Goal: Task Accomplishment & Management: Manage account settings

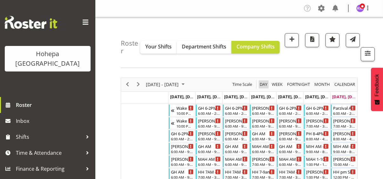
click at [263, 83] on span "Day" at bounding box center [263, 84] width 9 height 8
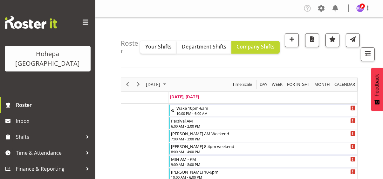
drag, startPoint x: 86, startPoint y: 21, endPoint x: 95, endPoint y: 30, distance: 12.4
click at [86, 21] on span at bounding box center [86, 22] width 10 height 10
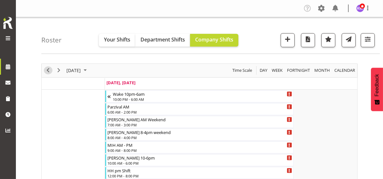
click at [47, 68] on span "Previous" at bounding box center [48, 70] width 8 height 8
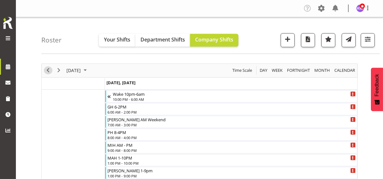
click at [47, 71] on span "Previous" at bounding box center [48, 70] width 8 height 8
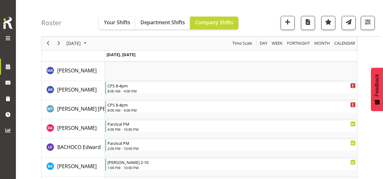
scroll to position [605, 0]
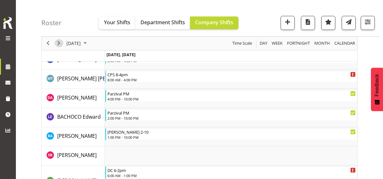
click at [58, 43] on span "Next" at bounding box center [59, 43] width 8 height 8
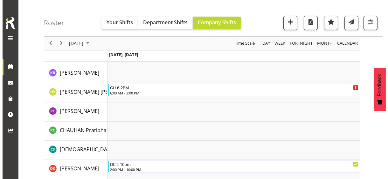
scroll to position [452, 0]
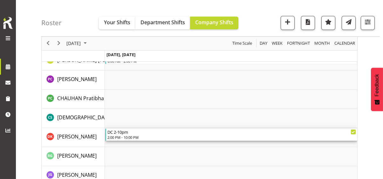
click at [133, 133] on div "DC 2-10pm" at bounding box center [232, 131] width 249 height 6
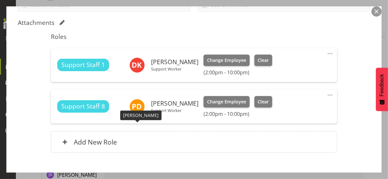
scroll to position [159, 0]
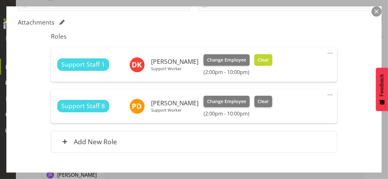
click at [259, 59] on span "Clear" at bounding box center [263, 59] width 11 height 7
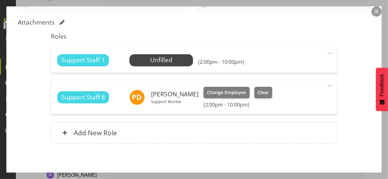
click at [339, 144] on div "Shift Instance Name DC 2-10pm Location [GEOGRAPHIC_DATA] Cottage Department Res…" at bounding box center [194, 30] width 353 height 241
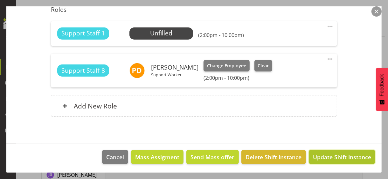
click at [337, 154] on span "Update Shift Instance" at bounding box center [342, 156] width 58 height 8
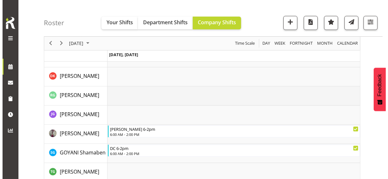
scroll to position [560, 0]
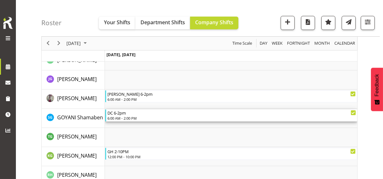
click at [127, 117] on div "6:00 AM - 2:00 PM" at bounding box center [232, 117] width 249 height 5
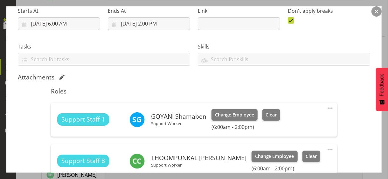
scroll to position [127, 0]
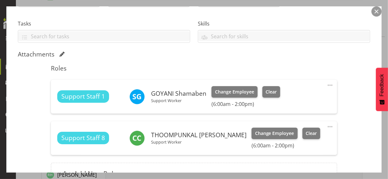
click at [327, 83] on span at bounding box center [331, 85] width 8 height 8
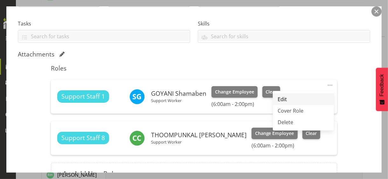
click at [285, 98] on link "Edit" at bounding box center [303, 98] width 61 height 11
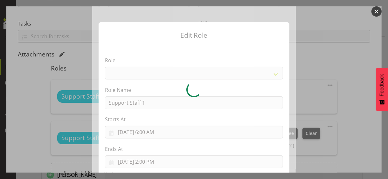
select select "1091"
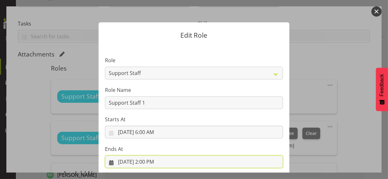
click at [147, 154] on input "[DATE] 2:00 PM" at bounding box center [194, 161] width 178 height 13
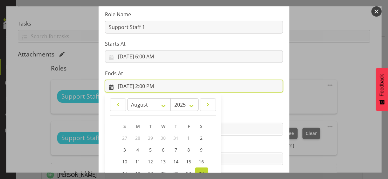
scroll to position [140, 0]
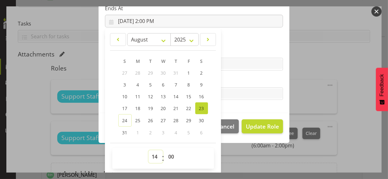
click at [154, 154] on select "00 01 02 03 04 05 06 07 08 09 10 11 12 13 14 15 16 17 18 19 20 21 22 23" at bounding box center [156, 156] width 14 height 13
select select "19"
click at [149, 150] on select "00 01 02 03 04 05 06 07 08 09 10 11 12 13 14 15 16 17 18 19 20 21 22 23" at bounding box center [156, 156] width 14 height 13
type input "[DATE] 7:00 PM"
click at [151, 151] on select "00 01 02 03 04 05 06 07 08 09 10 11 12 13 14 15 16 17 18 19 20 21 22 23" at bounding box center [156, 156] width 14 height 13
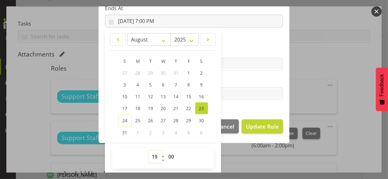
select select "18"
click at [149, 150] on select "00 01 02 03 04 05 06 07 08 09 10 11 12 13 14 15 16 17 18 19 20 21 22 23" at bounding box center [156, 156] width 14 height 13
type input "[DATE] 6:00 PM"
click at [232, 82] on label "Tasks" at bounding box center [194, 81] width 178 height 8
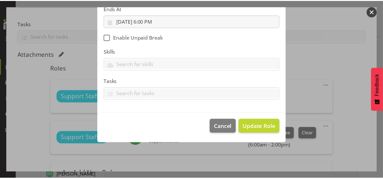
scroll to position [110, 0]
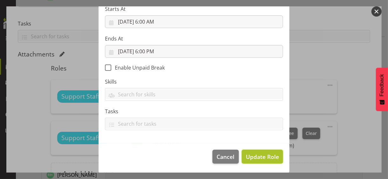
click at [261, 154] on span "Update Role" at bounding box center [262, 156] width 33 height 8
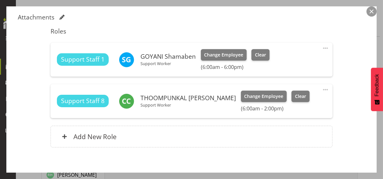
scroll to position [194, 0]
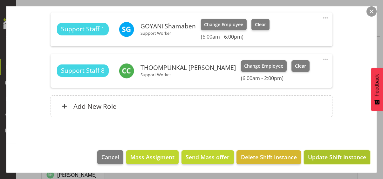
click at [323, 154] on span "Update Shift Instance" at bounding box center [337, 156] width 58 height 8
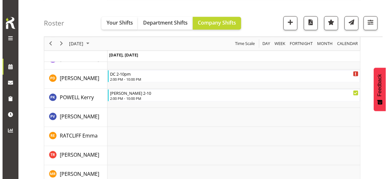
scroll to position [1133, 0]
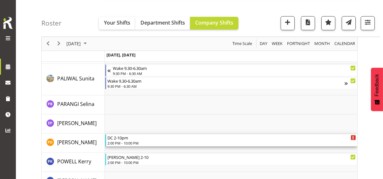
click at [129, 138] on div "DC 2-10pm" at bounding box center [232, 137] width 249 height 6
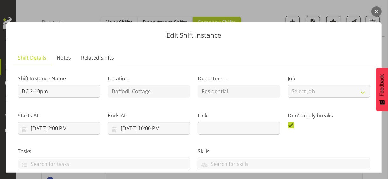
scroll to position [186, 0]
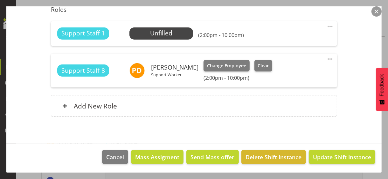
click at [327, 25] on span at bounding box center [331, 27] width 8 height 8
click at [275, 39] on link "Edit" at bounding box center [303, 40] width 61 height 11
select select "7"
select select "2025"
select select "14"
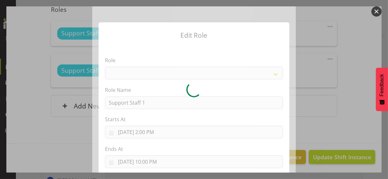
select select "1091"
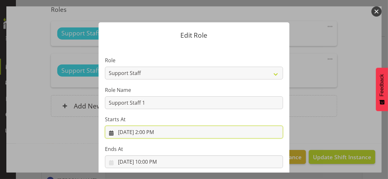
click at [147, 128] on input "[DATE] 2:00 PM" at bounding box center [194, 131] width 178 height 13
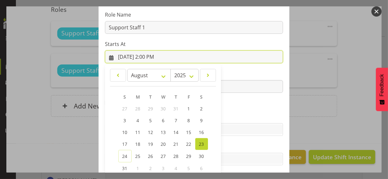
scroll to position [110, 0]
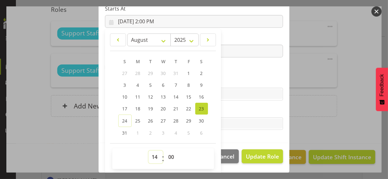
click at [153, 154] on select "00 01 02 03 04 05 06 07 08 09 10 11 12 13 14 15 16 17 18 19 20 21 22 23" at bounding box center [156, 156] width 14 height 13
select select "18"
click at [149, 150] on select "00 01 02 03 04 05 06 07 08 09 10 11 12 13 14 15 16 17 18 19 20 21 22 23" at bounding box center [156, 156] width 14 height 13
type input "[DATE] 6:00 PM"
click at [237, 77] on label "Skills" at bounding box center [194, 81] width 178 height 8
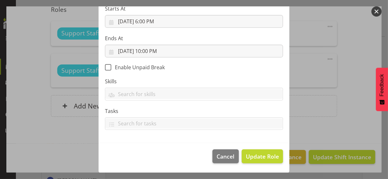
scroll to position [110, 0]
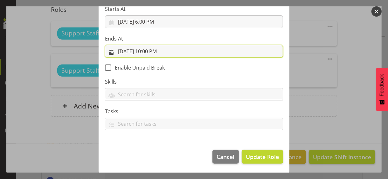
click at [152, 50] on input "[DATE] 10:00 PM" at bounding box center [194, 51] width 178 height 13
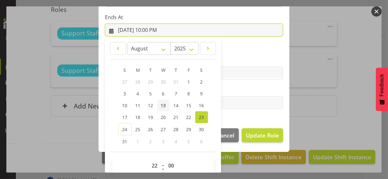
scroll to position [140, 0]
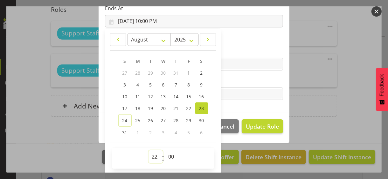
click at [152, 152] on select "00 01 02 03 04 05 06 07 08 09 10 11 12 13 14 15 16 17 18 19 20 21 22 23" at bounding box center [156, 156] width 14 height 13
select select "21"
click at [149, 150] on select "00 01 02 03 04 05 06 07 08 09 10 11 12 13 14 15 16 17 18 19 20 21 22 23" at bounding box center [156, 156] width 14 height 13
type input "[DATE] 9:00 PM"
drag, startPoint x: 169, startPoint y: 154, endPoint x: 170, endPoint y: 150, distance: 4.2
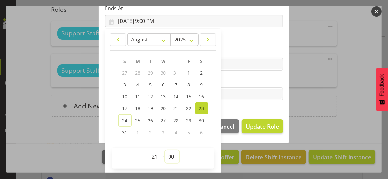
click at [169, 154] on select "00 01 02 03 04 05 06 07 08 09 10 11 12 13 14 15 16 17 18 19 20 21 22 23 24 25 2…" at bounding box center [172, 156] width 14 height 13
select select "30"
click at [165, 150] on select "00 01 02 03 04 05 06 07 08 09 10 11 12 13 14 15 16 17 18 19 20 21 22 23 24 25 2…" at bounding box center [172, 156] width 14 height 13
type input "[DATE] 9:30 PM"
click at [229, 81] on label "Tasks" at bounding box center [194, 81] width 178 height 8
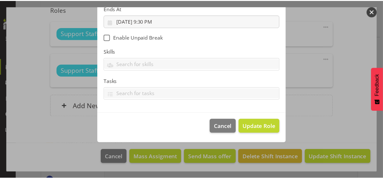
scroll to position [110, 0]
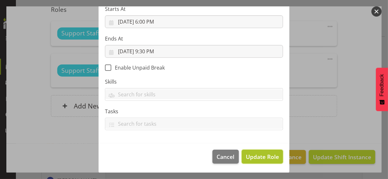
click at [262, 154] on span "Update Role" at bounding box center [262, 156] width 33 height 8
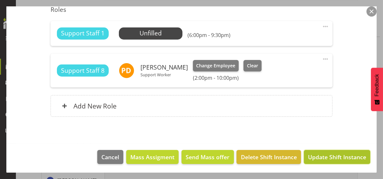
click at [318, 154] on span "Update Shift Instance" at bounding box center [337, 156] width 58 height 8
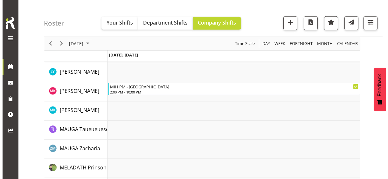
scroll to position [1133, 0]
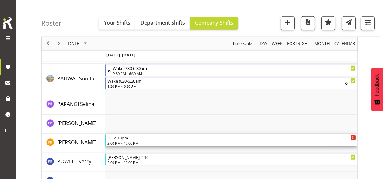
click at [127, 139] on div "DC 2-10pm" at bounding box center [232, 137] width 249 height 6
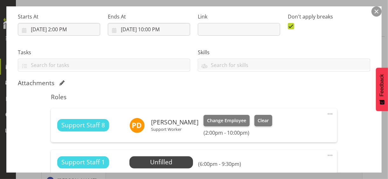
scroll to position [186, 0]
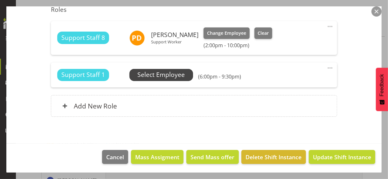
click at [164, 74] on span "Select Employee" at bounding box center [160, 74] width 47 height 9
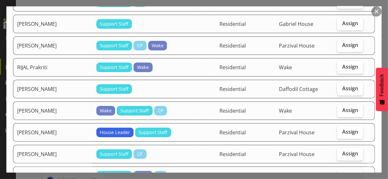
scroll to position [764, 0]
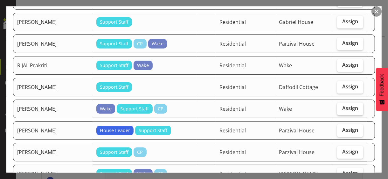
click at [339, 105] on span "Assign" at bounding box center [350, 108] width 16 height 6
click at [339, 106] on input "Assign" at bounding box center [339, 108] width 4 height 4
checkbox input "true"
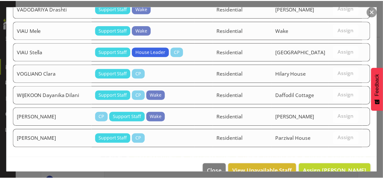
scroll to position [1158, 0]
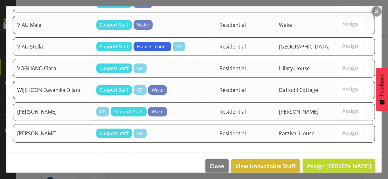
click at [339, 154] on span "Assign [PERSON_NAME]" at bounding box center [339, 166] width 64 height 8
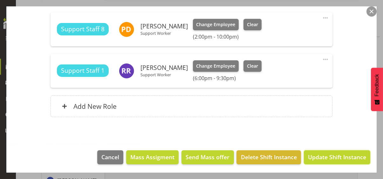
click at [327, 154] on span "Update Shift Instance" at bounding box center [337, 156] width 58 height 8
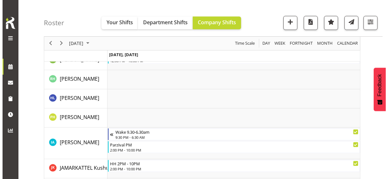
scroll to position [643, 0]
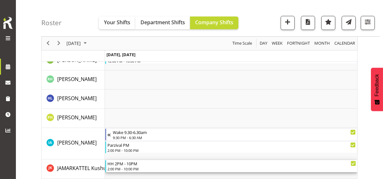
click at [138, 154] on div "HH 2PM - 10PM" at bounding box center [232, 163] width 249 height 6
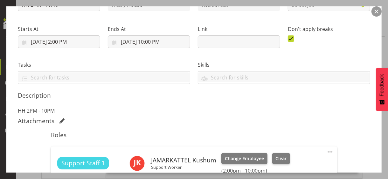
scroll to position [159, 0]
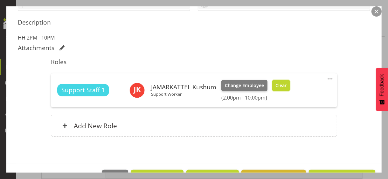
drag, startPoint x: 283, startPoint y: 85, endPoint x: 305, endPoint y: 108, distance: 31.5
click at [284, 85] on span "Clear" at bounding box center [281, 85] width 11 height 7
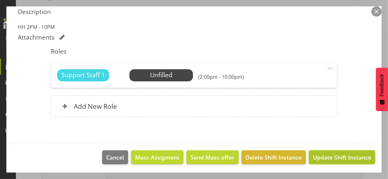
click at [331, 154] on span "Update Shift Instance" at bounding box center [342, 157] width 58 height 8
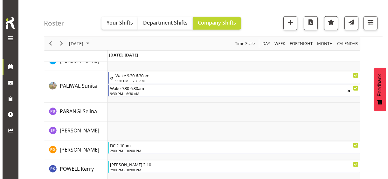
scroll to position [1164, 0]
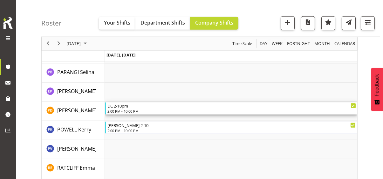
click at [136, 109] on div "2:00 PM - 10:00 PM" at bounding box center [232, 110] width 249 height 5
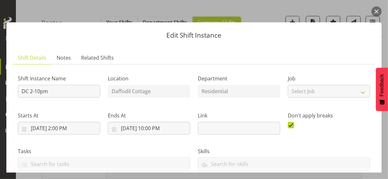
scroll to position [194, 0]
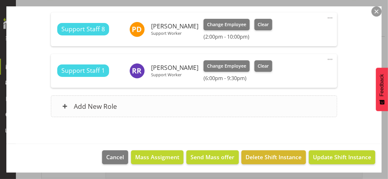
click at [140, 109] on div "Add New Role" at bounding box center [194, 106] width 286 height 22
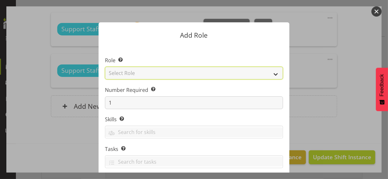
click at [138, 74] on select "Select Role CP House Leader Support Staff Wake" at bounding box center [194, 73] width 178 height 13
select select "1091"
click at [105, 67] on select "Select Role CP House Leader Support Staff Wake" at bounding box center [194, 73] width 178 height 13
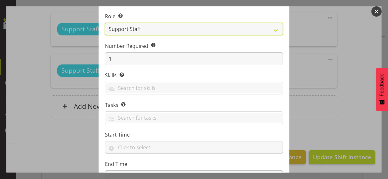
scroll to position [97, 0]
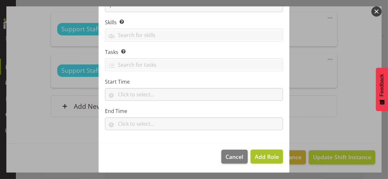
click at [259, 154] on span "Add Role" at bounding box center [267, 156] width 24 height 8
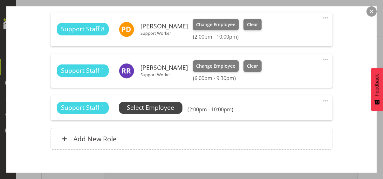
click at [159, 106] on span "Select Employee" at bounding box center [150, 107] width 47 height 9
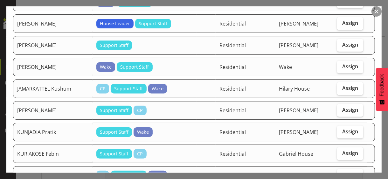
scroll to position [350, 0]
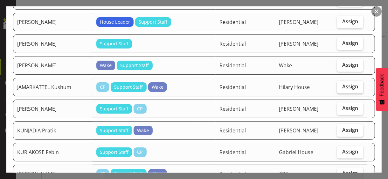
click at [339, 84] on span "Assign" at bounding box center [350, 86] width 16 height 6
click at [339, 84] on input "Assign" at bounding box center [339, 86] width 4 height 4
checkbox input "true"
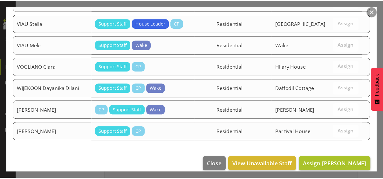
scroll to position [922, 0]
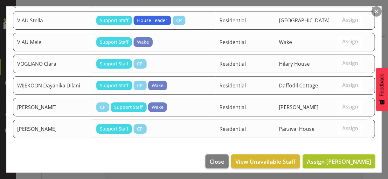
click at [334, 154] on span "Assign [PERSON_NAME]" at bounding box center [339, 161] width 64 height 8
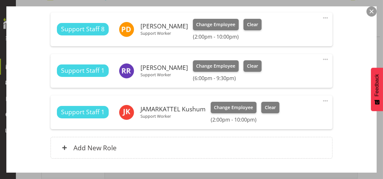
scroll to position [236, 0]
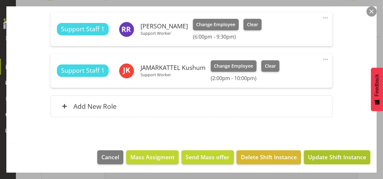
click at [324, 154] on span "Update Shift Instance" at bounding box center [337, 156] width 58 height 8
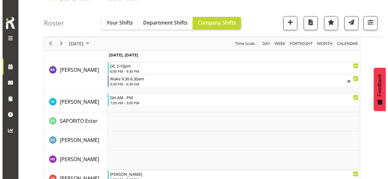
scroll to position [1387, 0]
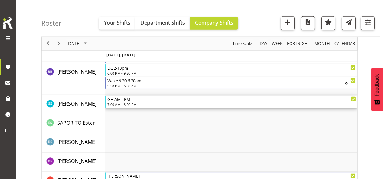
click at [132, 104] on div "7:00 AM - 3:00 PM" at bounding box center [232, 104] width 249 height 5
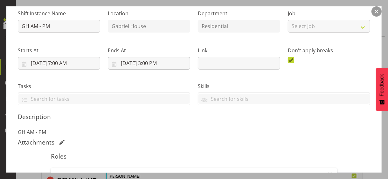
scroll to position [159, 0]
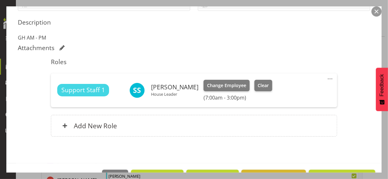
click at [327, 76] on span at bounding box center [331, 79] width 8 height 8
click at [288, 91] on link "Edit" at bounding box center [303, 92] width 61 height 11
select select "7"
select select "2025"
select select "15"
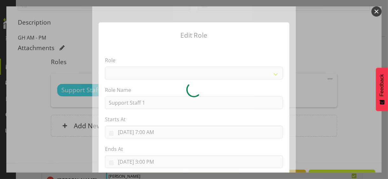
select select "1091"
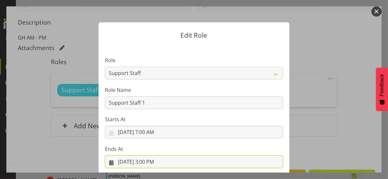
click at [149, 154] on input "[DATE] 3:00 PM" at bounding box center [194, 161] width 178 height 13
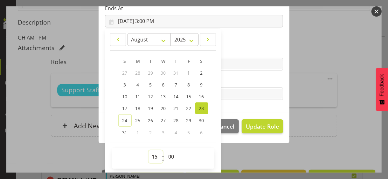
drag, startPoint x: 151, startPoint y: 156, endPoint x: 152, endPoint y: 151, distance: 4.5
click at [151, 154] on select "00 01 02 03 04 05 06 07 08 09 10 11 12 13 14 15 16 17 18 19 20 21 22 23" at bounding box center [156, 156] width 14 height 13
select select "18"
click at [149, 150] on select "00 01 02 03 04 05 06 07 08 09 10 11 12 13 14 15 16 17 18 19 20 21 22 23" at bounding box center [156, 156] width 14 height 13
type input "[DATE] 6:00 PM"
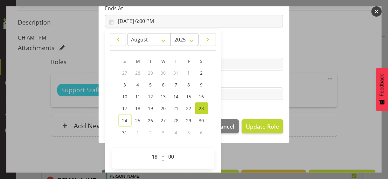
click at [230, 81] on label "Tasks" at bounding box center [194, 81] width 178 height 8
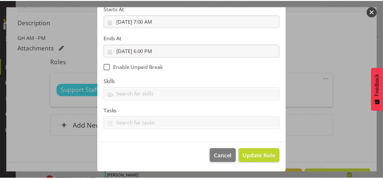
scroll to position [110, 0]
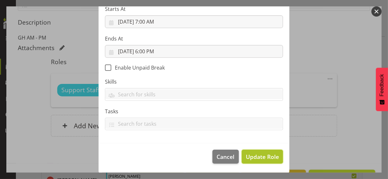
click at [258, 154] on span "Update Role" at bounding box center [262, 156] width 33 height 8
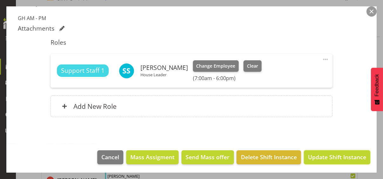
click at [324, 154] on span "Update Shift Instance" at bounding box center [337, 156] width 58 height 8
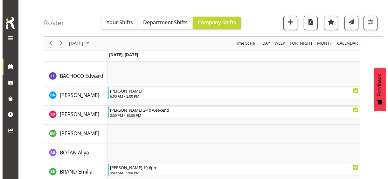
scroll to position [305, 0]
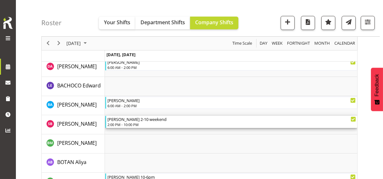
click at [127, 121] on div "[PERSON_NAME] 2-10 weekend" at bounding box center [232, 119] width 249 height 6
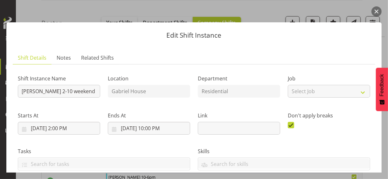
scroll to position [153, 0]
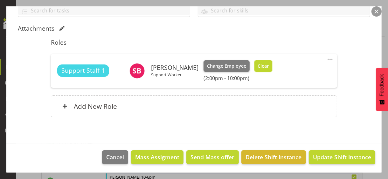
click at [269, 66] on span "Clear" at bounding box center [263, 65] width 11 height 7
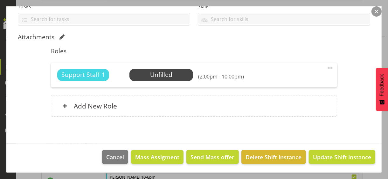
click at [327, 66] on span at bounding box center [331, 68] width 8 height 8
click at [279, 78] on link "Edit" at bounding box center [303, 81] width 61 height 11
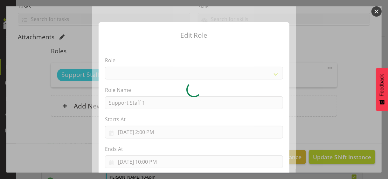
select select "1091"
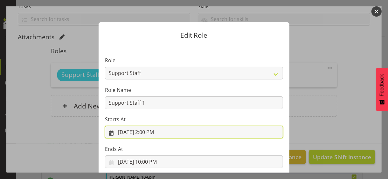
click at [151, 132] on input "[DATE] 2:00 PM" at bounding box center [194, 131] width 178 height 13
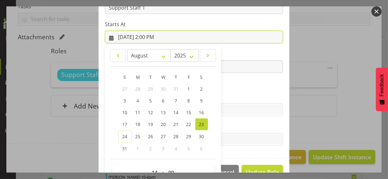
scroll to position [110, 0]
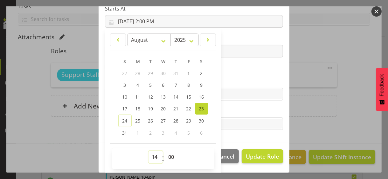
drag, startPoint x: 151, startPoint y: 154, endPoint x: 151, endPoint y: 150, distance: 4.5
click at [151, 151] on select "00 01 02 03 04 05 06 07 08 09 10 11 12 13 14 15 16 17 18 19 20 21 22 23" at bounding box center [156, 156] width 14 height 13
select select "13"
click at [149, 150] on select "00 01 02 03 04 05 06 07 08 09 10 11 12 13 14 15 16 17 18 19 20 21 22 23" at bounding box center [156, 156] width 14 height 13
type input "[DATE] 1:00 PM"
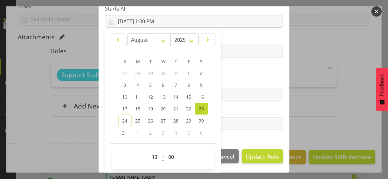
click at [223, 73] on section "Role CP House Leader Support Staff Wake Role Name Support Staff 1 Starts At [DA…" at bounding box center [194, 38] width 191 height 208
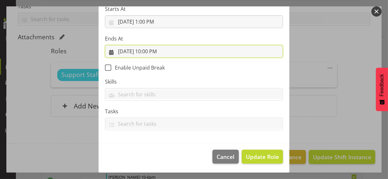
click at [156, 51] on input "[DATE] 10:00 PM" at bounding box center [194, 51] width 178 height 13
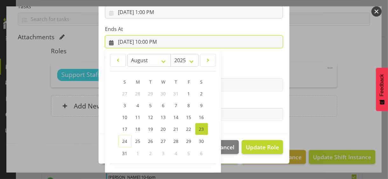
scroll to position [140, 0]
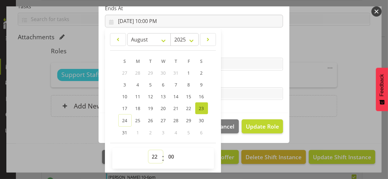
drag, startPoint x: 151, startPoint y: 155, endPoint x: 151, endPoint y: 150, distance: 5.4
click at [151, 154] on select "00 01 02 03 04 05 06 07 08 09 10 11 12 13 14 15 16 17 18 19 20 21 22 23" at bounding box center [156, 156] width 14 height 13
select select "21"
click at [149, 150] on select "00 01 02 03 04 05 06 07 08 09 10 11 12 13 14 15 16 17 18 19 20 21 22 23" at bounding box center [156, 156] width 14 height 13
type input "[DATE] 9:00 PM"
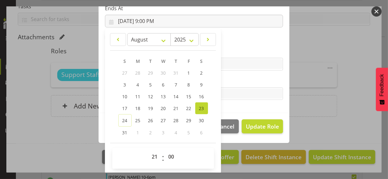
click at [227, 80] on label "Tasks" at bounding box center [194, 81] width 178 height 8
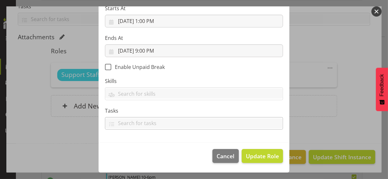
scroll to position [110, 0]
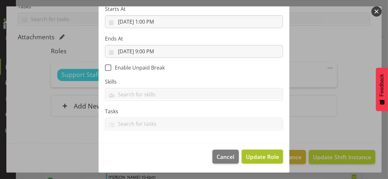
click at [252, 154] on span "Update Role" at bounding box center [262, 156] width 33 height 8
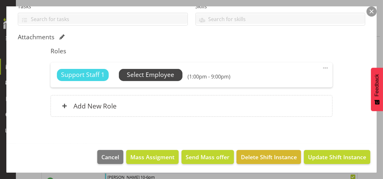
click at [164, 74] on span "Select Employee" at bounding box center [150, 74] width 47 height 9
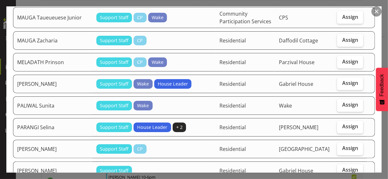
scroll to position [541, 0]
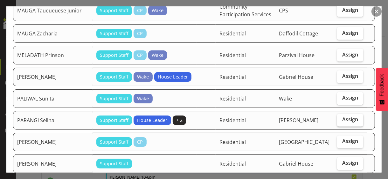
click at [339, 117] on span "Assign" at bounding box center [350, 119] width 16 height 6
click at [339, 117] on input "Assign" at bounding box center [339, 119] width 4 height 4
checkbox input "true"
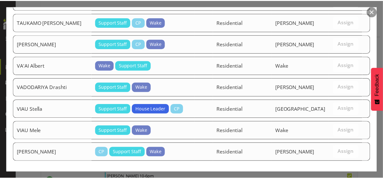
scroll to position [946, 0]
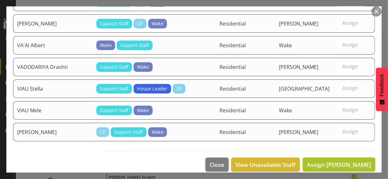
click at [332, 154] on span "Assign [PERSON_NAME]" at bounding box center [339, 164] width 64 height 8
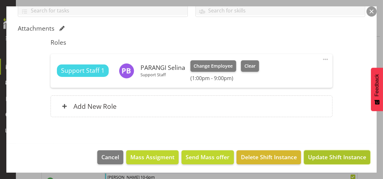
click at [329, 154] on span "Update Shift Instance" at bounding box center [337, 156] width 58 height 8
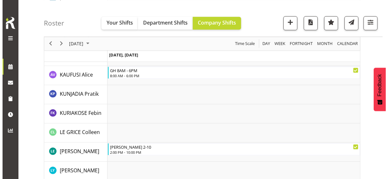
scroll to position [846, 0]
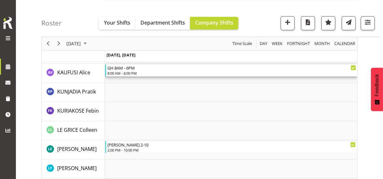
click at [133, 72] on div "8:00 AM - 6:00 PM" at bounding box center [232, 72] width 249 height 5
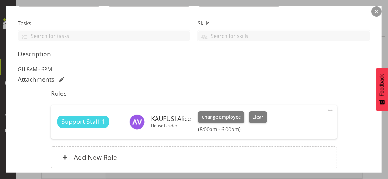
scroll to position [159, 0]
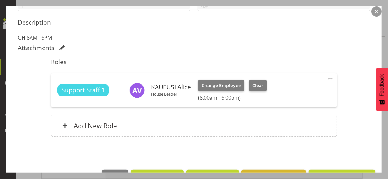
click at [327, 77] on span at bounding box center [331, 79] width 8 height 8
click at [289, 89] on link "Edit" at bounding box center [303, 92] width 61 height 11
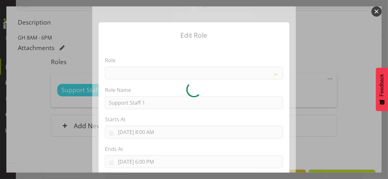
select select "1091"
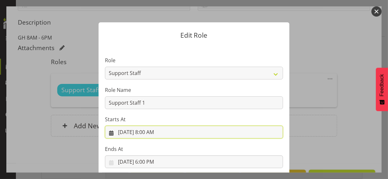
click at [149, 131] on input "[DATE] 8:00 AM" at bounding box center [194, 131] width 178 height 13
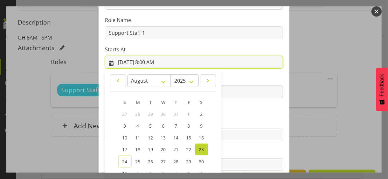
scroll to position [110, 0]
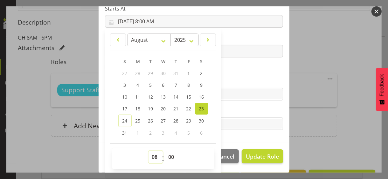
click at [152, 151] on select "00 01 02 03 04 05 06 07 08 09 10 11 12 13 14 15 16 17 18 19 20 21 22 23" at bounding box center [156, 156] width 14 height 13
select select "7"
click at [149, 150] on select "00 01 02 03 04 05 06 07 08 09 10 11 12 13 14 15 16 17 18 19 20 21 22 23" at bounding box center [156, 156] width 14 height 13
type input "[DATE] 7:00 AM"
click at [226, 73] on section "Role CP House Leader Support Staff Wake Role Name Support Staff 1 Starts At [DA…" at bounding box center [194, 38] width 191 height 208
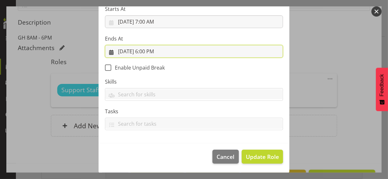
click at [152, 51] on input "[DATE] 6:00 PM" at bounding box center [194, 51] width 178 height 13
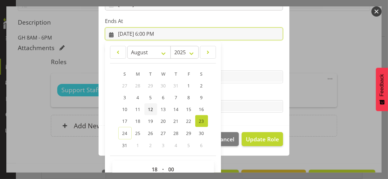
scroll to position [140, 0]
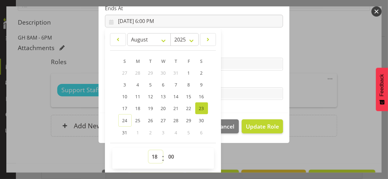
click at [153, 154] on select "00 01 02 03 04 05 06 07 08 09 10 11 12 13 14 15 16 17 18 19 20 21 22 23" at bounding box center [156, 156] width 14 height 13
select select "16"
click at [149, 150] on select "00 01 02 03 04 05 06 07 08 09 10 11 12 13 14 15 16 17 18 19 20 21 22 23" at bounding box center [156, 156] width 14 height 13
type input "[DATE] 4:00 PM"
click at [225, 80] on label "Tasks" at bounding box center [194, 81] width 178 height 8
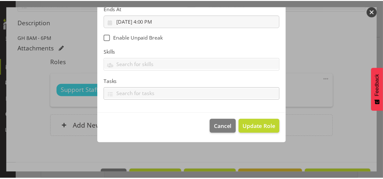
scroll to position [110, 0]
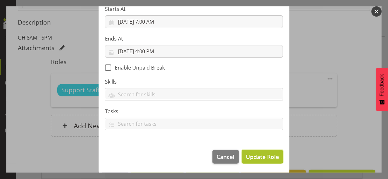
click at [259, 154] on span "Update Role" at bounding box center [262, 156] width 33 height 8
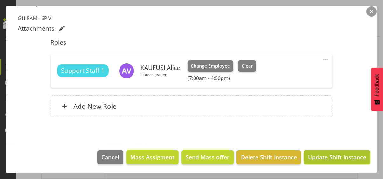
click at [337, 154] on span "Update Shift Instance" at bounding box center [337, 156] width 58 height 8
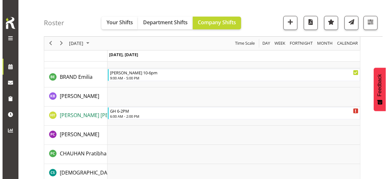
scroll to position [401, 0]
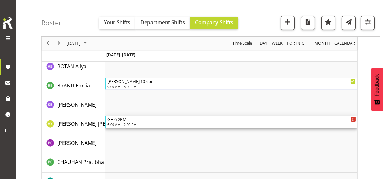
click at [130, 121] on div "GH 6-2PM" at bounding box center [232, 119] width 249 height 6
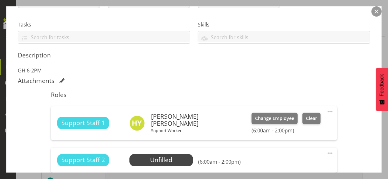
scroll to position [127, 0]
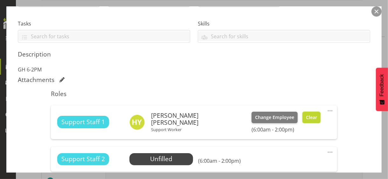
click at [306, 118] on span "Clear" at bounding box center [311, 117] width 11 height 7
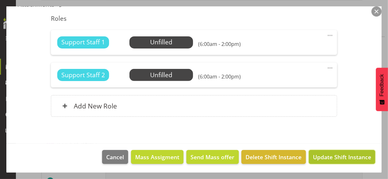
click at [328, 152] on span "Update Shift Instance" at bounding box center [342, 156] width 58 height 8
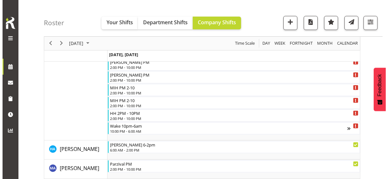
scroll to position [223, 0]
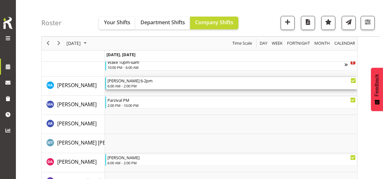
click at [127, 86] on div "6:00 AM - 2:00 PM" at bounding box center [232, 85] width 249 height 5
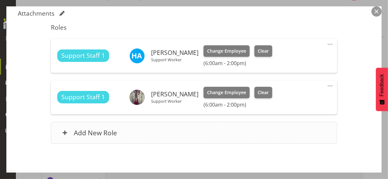
scroll to position [159, 0]
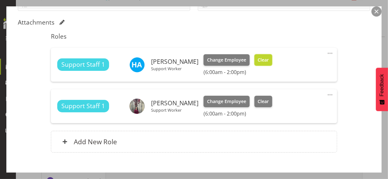
click at [258, 62] on span "Clear" at bounding box center [263, 59] width 11 height 7
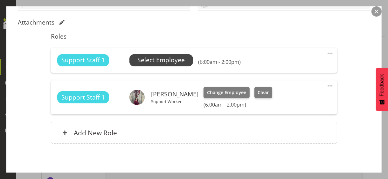
click at [166, 61] on span "Select Employee" at bounding box center [160, 59] width 47 height 9
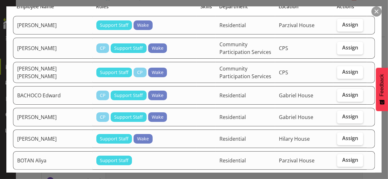
scroll to position [127, 0]
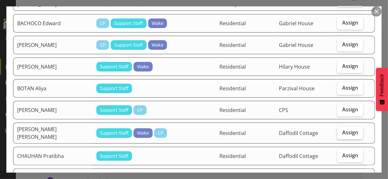
click at [339, 130] on span "Assign" at bounding box center [350, 132] width 16 height 6
click at [339, 130] on input "Assign" at bounding box center [339, 132] width 4 height 4
checkbox input "true"
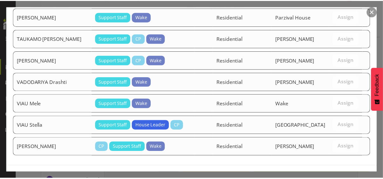
scroll to position [1059, 0]
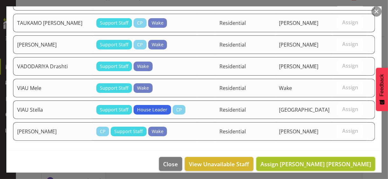
click at [335, 154] on span "Assign [PERSON_NAME] [PERSON_NAME]" at bounding box center [316, 164] width 111 height 8
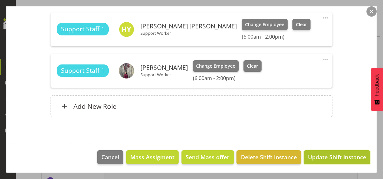
click at [330, 154] on span "Update Shift Instance" at bounding box center [337, 156] width 58 height 8
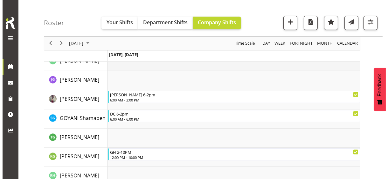
scroll to position [604, 0]
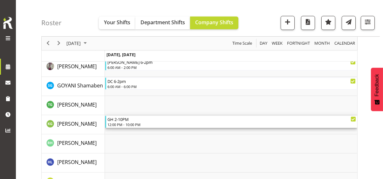
click at [135, 120] on div "GH 2-10PM" at bounding box center [232, 119] width 249 height 6
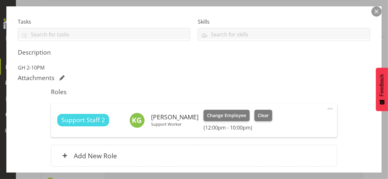
scroll to position [159, 0]
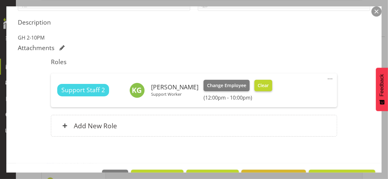
click at [264, 85] on span "Clear" at bounding box center [263, 85] width 11 height 7
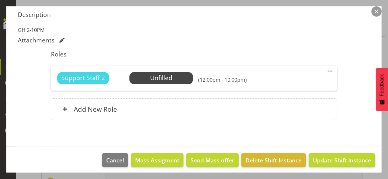
scroll to position [170, 0]
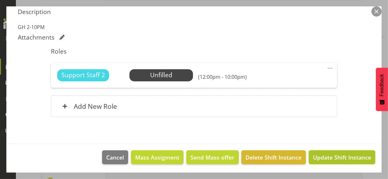
click at [331, 154] on span "Update Shift Instance" at bounding box center [342, 157] width 58 height 8
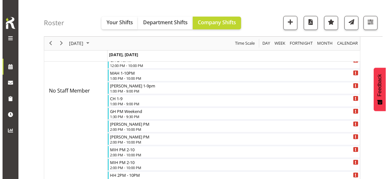
scroll to position [76, 0]
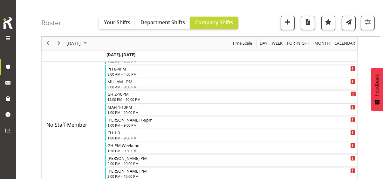
click at [132, 97] on div "12:00 PM - 10:00 PM" at bounding box center [232, 98] width 249 height 5
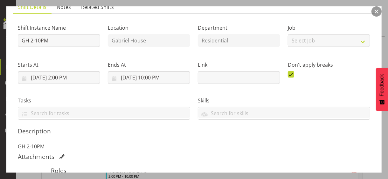
scroll to position [127, 0]
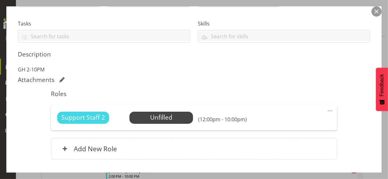
click at [327, 108] on span at bounding box center [331, 111] width 8 height 8
click at [288, 121] on link "Edit" at bounding box center [303, 124] width 61 height 11
select select "7"
select select "2025"
select select "12"
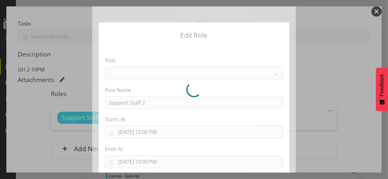
select select "1091"
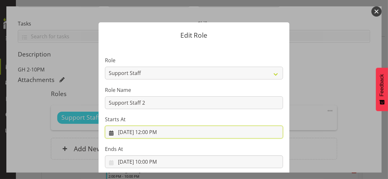
click at [149, 131] on input "[DATE] 12:00 PM" at bounding box center [194, 131] width 178 height 13
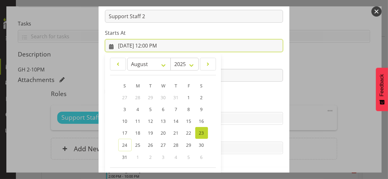
scroll to position [110, 0]
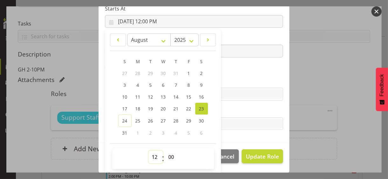
click at [149, 152] on select "00 01 02 03 04 05 06 07 08 09 10 11 12 13 14 15 16 17 18 19 20 21 22 23" at bounding box center [156, 156] width 14 height 13
select select "18"
click at [149, 150] on select "00 01 02 03 04 05 06 07 08 09 10 11 12 13 14 15 16 17 18 19 20 21 22 23" at bounding box center [156, 156] width 14 height 13
type input "[DATE] 6:00 PM"
drag, startPoint x: 233, startPoint y: 81, endPoint x: 243, endPoint y: 102, distance: 23.5
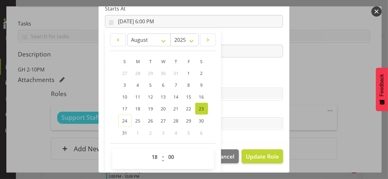
click at [234, 81] on label "Skills" at bounding box center [194, 81] width 178 height 8
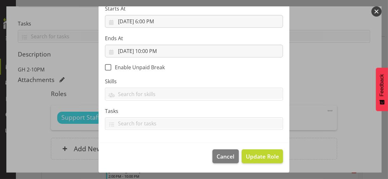
scroll to position [110, 0]
drag, startPoint x: 261, startPoint y: 155, endPoint x: 254, endPoint y: 151, distance: 8.3
click at [260, 154] on span "Update Role" at bounding box center [262, 156] width 33 height 8
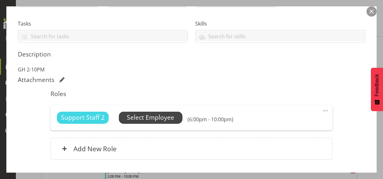
click at [157, 117] on span "Select Employee" at bounding box center [150, 117] width 47 height 9
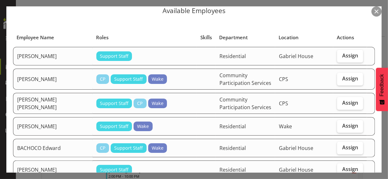
scroll to position [32, 0]
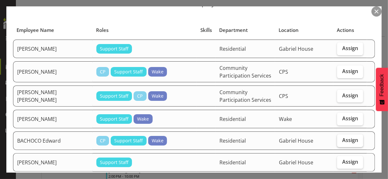
click at [339, 140] on span "Assign" at bounding box center [350, 140] width 16 height 6
click at [339, 140] on input "Assign" at bounding box center [339, 140] width 4 height 4
checkbox input "true"
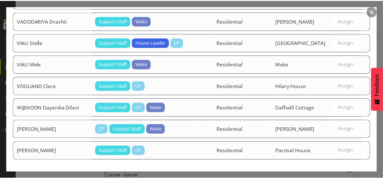
scroll to position [1253, 0]
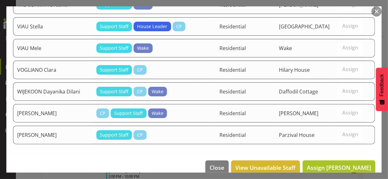
click at [331, 154] on span "Assign [PERSON_NAME]" at bounding box center [339, 167] width 64 height 8
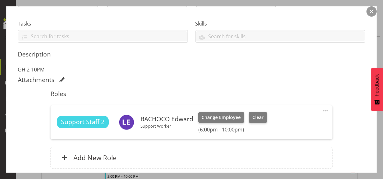
scroll to position [179, 0]
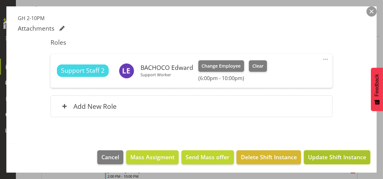
click at [330, 154] on span "Update Shift Instance" at bounding box center [337, 156] width 58 height 8
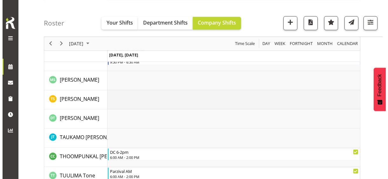
scroll to position [1604, 0]
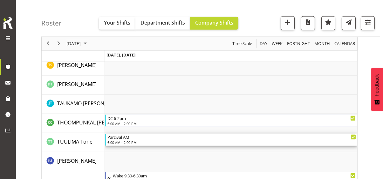
click at [127, 141] on div "6:00 AM - 2:00 PM" at bounding box center [232, 141] width 249 height 5
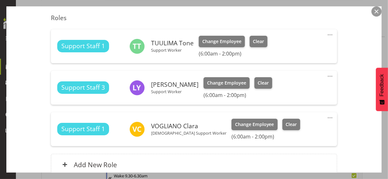
scroll to position [191, 0]
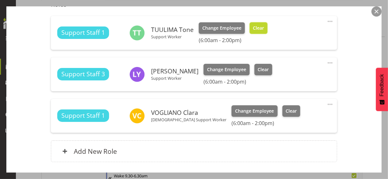
click at [261, 30] on span "Clear" at bounding box center [258, 28] width 11 height 7
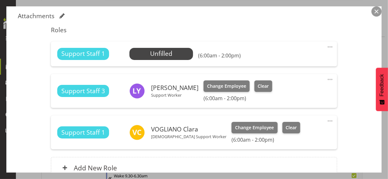
scroll to position [159, 0]
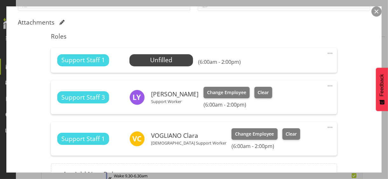
click at [327, 52] on span at bounding box center [331, 53] width 8 height 8
click at [288, 64] on link "Edit" at bounding box center [303, 66] width 61 height 11
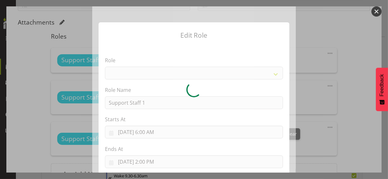
select select "1091"
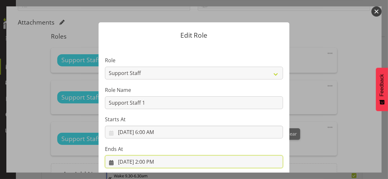
click at [151, 154] on input "[DATE] 2:00 PM" at bounding box center [194, 161] width 178 height 13
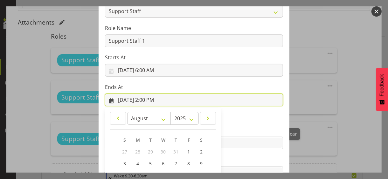
scroll to position [140, 0]
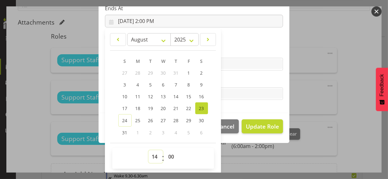
click at [151, 154] on select "00 01 02 03 04 05 06 07 08 09 10 11 12 13 14 15 16 17 18 19 20 21 22 23" at bounding box center [156, 156] width 14 height 13
drag, startPoint x: 151, startPoint y: 153, endPoint x: 153, endPoint y: 150, distance: 3.4
click at [153, 150] on select "00 01 02 03 04 05 06 07 08 09 10 11 12 13 14 15 16 17 18 19 20 21 22 23" at bounding box center [156, 156] width 14 height 13
select select "13"
click at [149, 150] on select "00 01 02 03 04 05 06 07 08 09 10 11 12 13 14 15 16 17 18 19 20 21 22 23" at bounding box center [156, 156] width 14 height 13
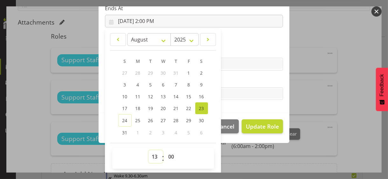
type input "[DATE] 1:00 PM"
click at [237, 76] on section "Role CP House Leader Support Staff Wake Role Name Support Staff 1 Starts At [DA…" at bounding box center [194, 9] width 191 height 208
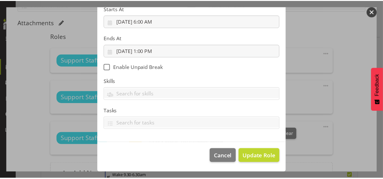
scroll to position [110, 0]
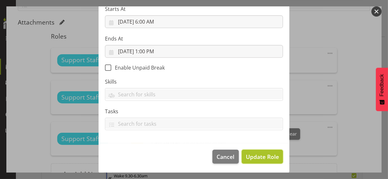
click at [260, 154] on span "Update Role" at bounding box center [262, 156] width 33 height 8
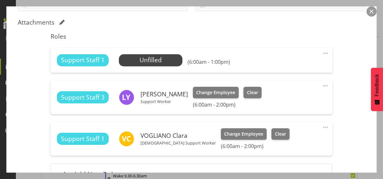
click at [339, 88] on div "Shift Instance Name Parzival AM Location [GEOGRAPHIC_DATA] Department Residenti…" at bounding box center [192, 51] width 348 height 282
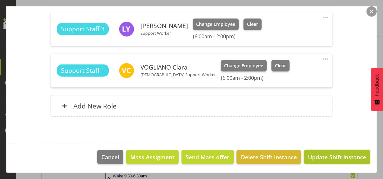
click at [327, 154] on span "Update Shift Instance" at bounding box center [337, 156] width 58 height 8
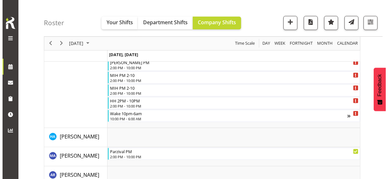
scroll to position [248, 0]
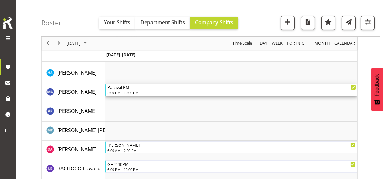
click at [132, 90] on div "2:00 PM - 10:00 PM" at bounding box center [232, 92] width 249 height 5
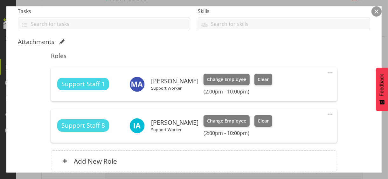
scroll to position [191, 0]
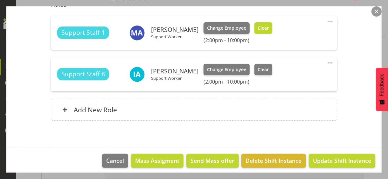
click at [258, 30] on span "Clear" at bounding box center [263, 28] width 11 height 7
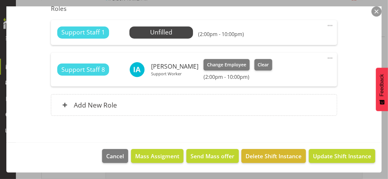
scroll to position [186, 0]
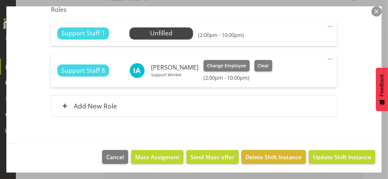
click at [327, 24] on span at bounding box center [331, 27] width 8 height 8
click at [282, 39] on link "Edit" at bounding box center [303, 40] width 61 height 11
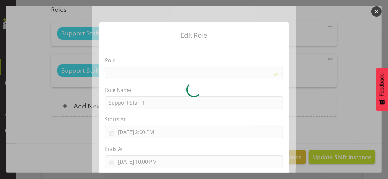
select select "1091"
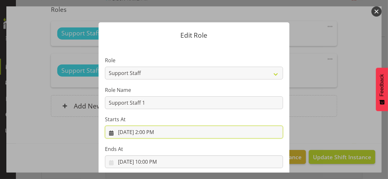
click at [150, 133] on input "[DATE] 2:00 PM" at bounding box center [194, 131] width 178 height 13
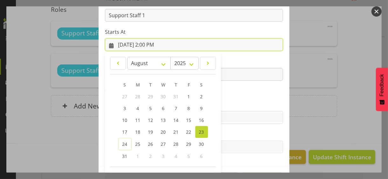
scroll to position [110, 0]
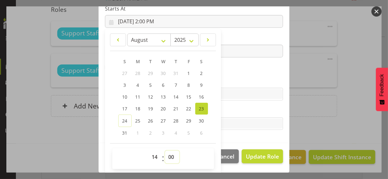
drag, startPoint x: 168, startPoint y: 155, endPoint x: 169, endPoint y: 147, distance: 7.3
click at [169, 148] on div "00 01 02 03 04 05 06 07 08 09 10 11 12 13 14 15 16 17 18 19 20 21 22 23 : 00 01…" at bounding box center [163, 158] width 102 height 21
select select "30"
click at [165, 150] on select "00 01 02 03 04 05 06 07 08 09 10 11 12 13 14 15 16 17 18 19 20 21 22 23 24 25 2…" at bounding box center [172, 156] width 14 height 13
type input "[DATE] 2:30 PM"
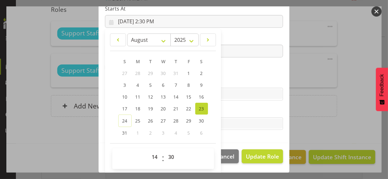
click at [233, 81] on label "Skills" at bounding box center [194, 81] width 178 height 8
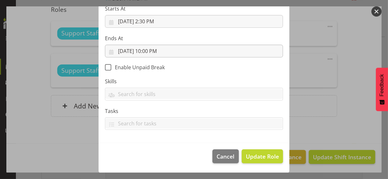
scroll to position [110, 0]
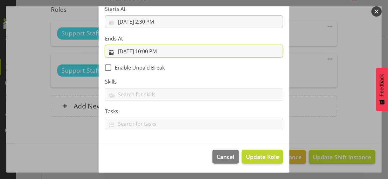
click at [154, 50] on input "[DATE] 10:00 PM" at bounding box center [194, 51] width 178 height 13
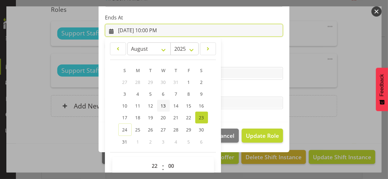
scroll to position [140, 0]
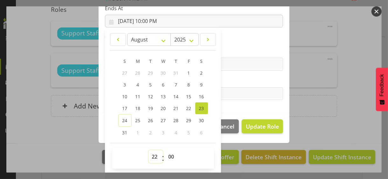
drag, startPoint x: 149, startPoint y: 155, endPoint x: 149, endPoint y: 151, distance: 4.1
click at [149, 154] on select "00 01 02 03 04 05 06 07 08 09 10 11 12 13 14 15 16 17 18 19 20 21 22 23" at bounding box center [156, 156] width 14 height 13
select select "19"
click at [149, 150] on select "00 01 02 03 04 05 06 07 08 09 10 11 12 13 14 15 16 17 18 19 20 21 22 23" at bounding box center [156, 156] width 14 height 13
type input "[DATE] 7:00 PM"
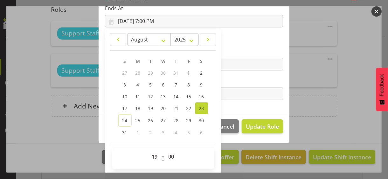
drag, startPoint x: 240, startPoint y: 81, endPoint x: 256, endPoint y: 103, distance: 27.5
click at [241, 80] on label "Tasks" at bounding box center [194, 81] width 178 height 8
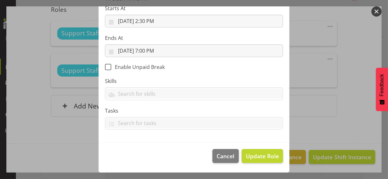
scroll to position [110, 0]
drag, startPoint x: 255, startPoint y: 157, endPoint x: 243, endPoint y: 143, distance: 18.1
click at [255, 154] on span "Update Role" at bounding box center [262, 156] width 33 height 8
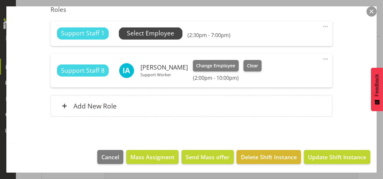
click at [153, 32] on span "Select Employee" at bounding box center [150, 33] width 47 height 9
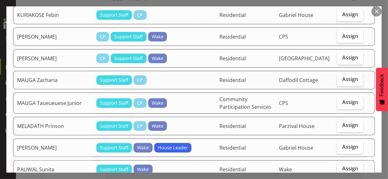
scroll to position [605, 0]
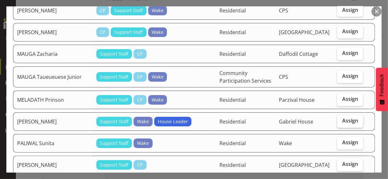
click at [339, 117] on span "Assign" at bounding box center [350, 120] width 16 height 6
click at [339, 119] on input "Assign" at bounding box center [339, 121] width 4 height 4
checkbox input "true"
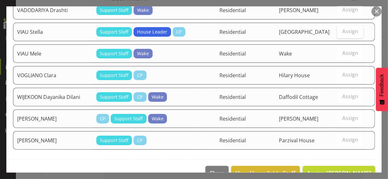
scroll to position [1163, 0]
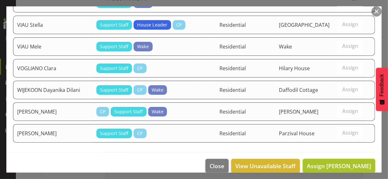
click at [337, 154] on span "Assign [PERSON_NAME]" at bounding box center [339, 166] width 64 height 8
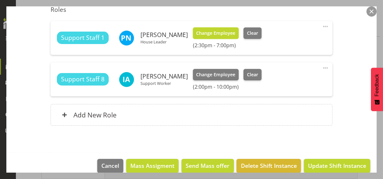
click at [229, 32] on span "Change Employee" at bounding box center [215, 33] width 39 height 7
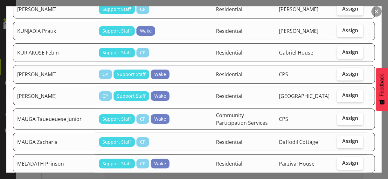
scroll to position [573, 0]
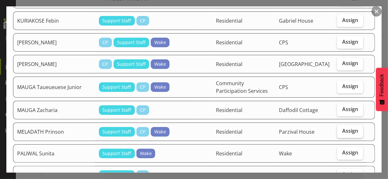
click at [339, 128] on span "Assign" at bounding box center [350, 131] width 16 height 6
click at [339, 129] on input "Assign" at bounding box center [339, 131] width 4 height 4
checkbox input "true"
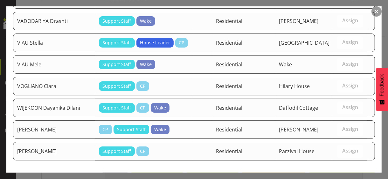
scroll to position [1142, 0]
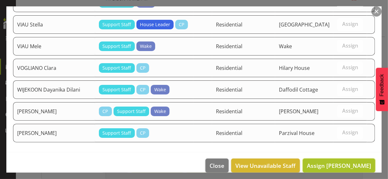
click at [338, 154] on span "Assign [PERSON_NAME]" at bounding box center [339, 165] width 64 height 8
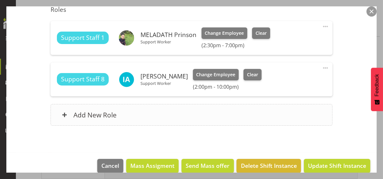
click at [156, 114] on div "Add New Role" at bounding box center [192, 115] width 282 height 22
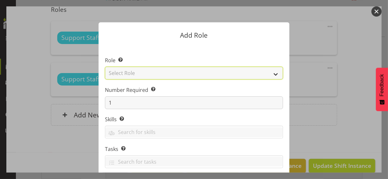
click at [140, 72] on select "Select Role CP House Leader Support Staff Wake" at bounding box center [194, 73] width 178 height 13
select select "1091"
click at [105, 67] on select "Select Role CP House Leader Support Staff Wake" at bounding box center [194, 73] width 178 height 13
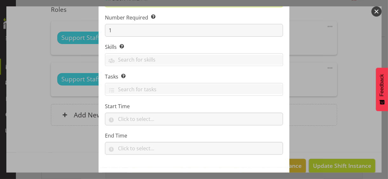
scroll to position [97, 0]
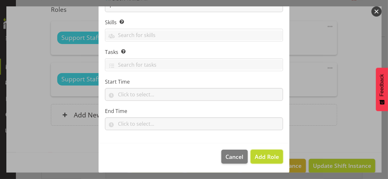
drag, startPoint x: 259, startPoint y: 152, endPoint x: 311, endPoint y: 115, distance: 63.4
click at [259, 152] on span "Add Role" at bounding box center [267, 156] width 24 height 8
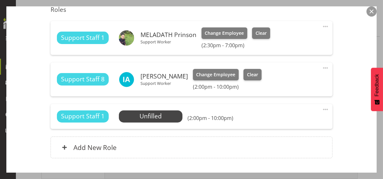
drag, startPoint x: 324, startPoint y: 107, endPoint x: 308, endPoint y: 113, distance: 17.6
click at [324, 107] on span at bounding box center [326, 109] width 8 height 8
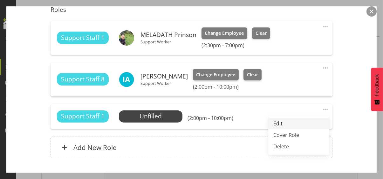
click at [277, 121] on link "Edit" at bounding box center [299, 122] width 61 height 11
select select "7"
select select "2025"
select select "14"
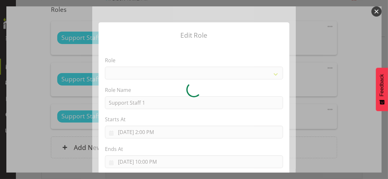
select select "1091"
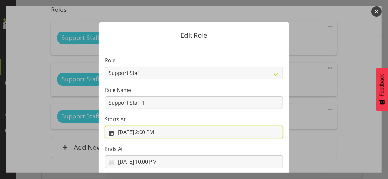
click at [148, 129] on input "[DATE] 2:00 PM" at bounding box center [194, 131] width 178 height 13
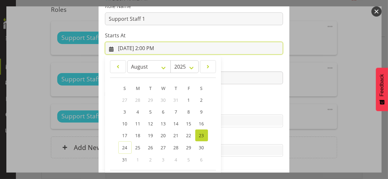
scroll to position [110, 0]
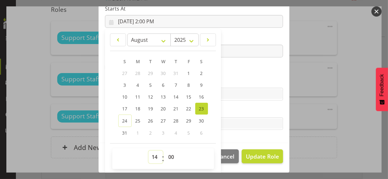
click at [152, 154] on select "00 01 02 03 04 05 06 07 08 09 10 11 12 13 14 15 16 17 18 19 20 21 22 23" at bounding box center [156, 156] width 14 height 13
select select "19"
click at [149, 150] on select "00 01 02 03 04 05 06 07 08 09 10 11 12 13 14 15 16 17 18 19 20 21 22 23" at bounding box center [156, 156] width 14 height 13
type input "[DATE] 7:00 PM"
click at [231, 80] on label "Skills" at bounding box center [194, 81] width 178 height 8
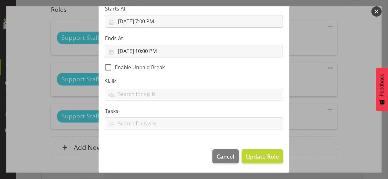
scroll to position [110, 0]
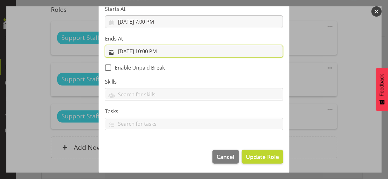
click at [147, 48] on input "[DATE] 10:00 PM" at bounding box center [194, 51] width 178 height 13
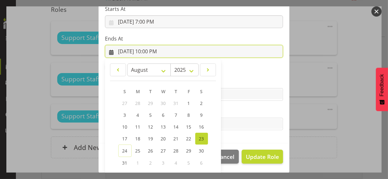
scroll to position [140, 0]
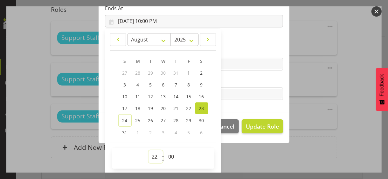
drag, startPoint x: 150, startPoint y: 157, endPoint x: 152, endPoint y: 150, distance: 7.9
click at [151, 154] on select "00 01 02 03 04 05 06 07 08 09 10 11 12 13 14 15 16 17 18 19 20 21 22 23" at bounding box center [156, 156] width 14 height 13
select select "21"
click at [149, 150] on select "00 01 02 03 04 05 06 07 08 09 10 11 12 13 14 15 16 17 18 19 20 21 22 23" at bounding box center [156, 156] width 14 height 13
type input "[DATE] 9:00 PM"
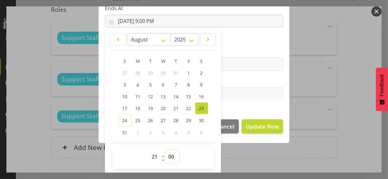
drag, startPoint x: 169, startPoint y: 156, endPoint x: 171, endPoint y: 150, distance: 6.6
click at [169, 154] on select "00 01 02 03 04 05 06 07 08 09 10 11 12 13 14 15 16 17 18 19 20 21 22 23 24 25 2…" at bounding box center [172, 156] width 14 height 13
select select "30"
click at [165, 150] on select "00 01 02 03 04 05 06 07 08 09 10 11 12 13 14 15 16 17 18 19 20 21 22 23 24 25 2…" at bounding box center [172, 156] width 14 height 13
type input "[DATE] 9:30 PM"
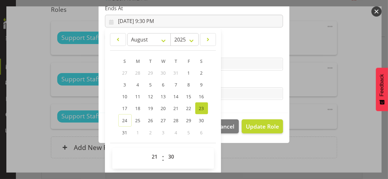
click at [243, 84] on label "Tasks" at bounding box center [194, 81] width 178 height 8
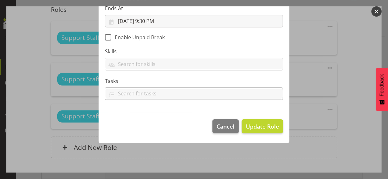
scroll to position [110, 0]
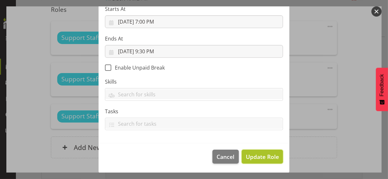
drag, startPoint x: 258, startPoint y: 153, endPoint x: 255, endPoint y: 151, distance: 4.3
click at [258, 153] on span "Update Role" at bounding box center [262, 156] width 33 height 8
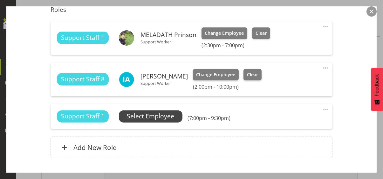
click at [164, 116] on span "Select Employee" at bounding box center [150, 115] width 47 height 9
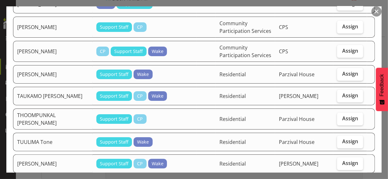
scroll to position [1178, 0]
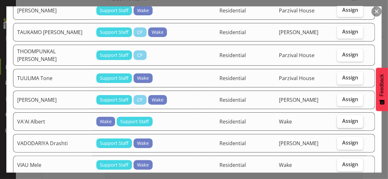
click at [337, 115] on label "Assign" at bounding box center [350, 121] width 26 height 13
click at [337, 119] on input "Assign" at bounding box center [339, 121] width 4 height 4
checkbox input "true"
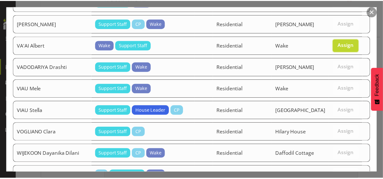
scroll to position [1314, 0]
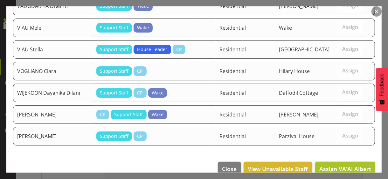
click at [339, 154] on span "Assign VA'AI Albert" at bounding box center [346, 169] width 52 height 8
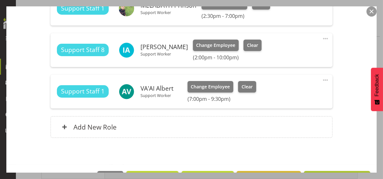
scroll to position [236, 0]
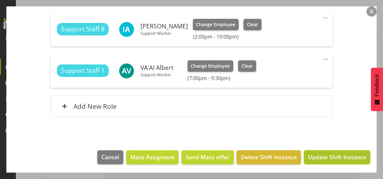
click at [335, 154] on span "Update Shift Instance" at bounding box center [337, 156] width 58 height 8
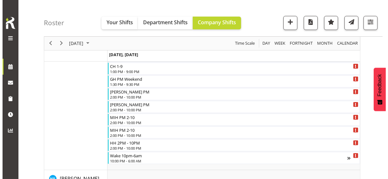
scroll to position [136, 0]
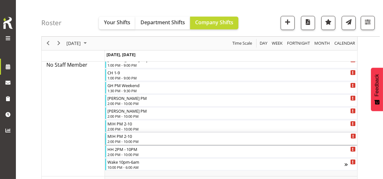
click at [125, 137] on div "MIH PM 2-10" at bounding box center [232, 135] width 249 height 6
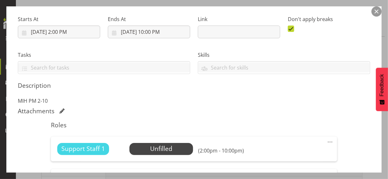
scroll to position [191, 0]
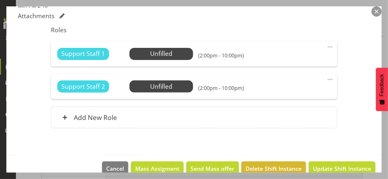
click at [327, 45] on span at bounding box center [331, 47] width 8 height 8
click at [281, 60] on link "Edit" at bounding box center [303, 60] width 61 height 11
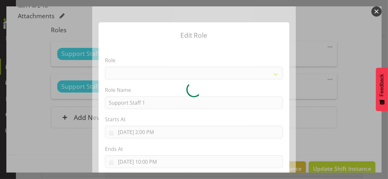
select select "1091"
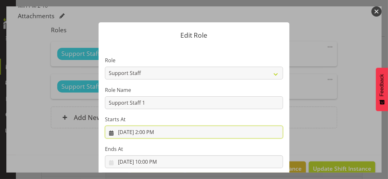
click at [149, 131] on input "[DATE] 2:00 PM" at bounding box center [194, 131] width 178 height 13
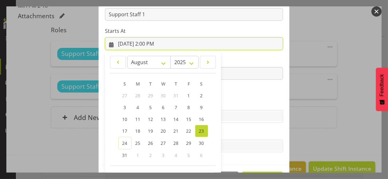
scroll to position [110, 0]
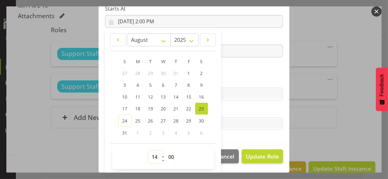
drag, startPoint x: 152, startPoint y: 153, endPoint x: 153, endPoint y: 150, distance: 3.5
click at [152, 152] on select "00 01 02 03 04 05 06 07 08 09 10 11 12 13 14 15 16 17 18 19 20 21 22 23" at bounding box center [156, 156] width 14 height 13
select select "12"
click at [149, 150] on select "00 01 02 03 04 05 06 07 08 09 10 11 12 13 14 15 16 17 18 19 20 21 22 23" at bounding box center [156, 156] width 14 height 13
type input "[DATE] 12:00 PM"
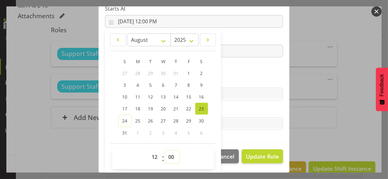
click at [167, 153] on select "00 01 02 03 04 05 06 07 08 09 10 11 12 13 14 15 16 17 18 19 20 21 22 23 24 25 2…" at bounding box center [172, 156] width 14 height 13
select select "30"
click at [165, 150] on select "00 01 02 03 04 05 06 07 08 09 10 11 12 13 14 15 16 17 18 19 20 21 22 23 24 25 2…" at bounding box center [172, 156] width 14 height 13
type input "[DATE] 12:30 PM"
click at [237, 85] on div "Skills Medication Trained" at bounding box center [194, 88] width 178 height 23
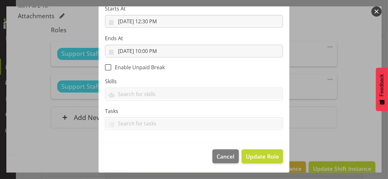
scroll to position [110, 0]
click at [258, 154] on span "Update Role" at bounding box center [262, 156] width 33 height 8
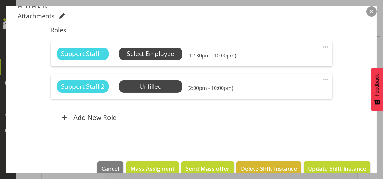
click at [157, 53] on span "Select Employee" at bounding box center [150, 53] width 47 height 9
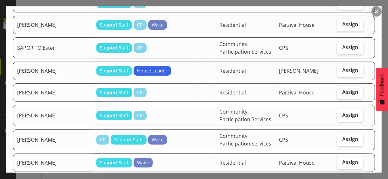
scroll to position [732, 0]
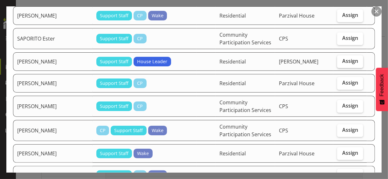
click at [339, 58] on span "Assign" at bounding box center [350, 61] width 16 height 6
click at [339, 59] on input "Assign" at bounding box center [339, 61] width 4 height 4
checkbox input "true"
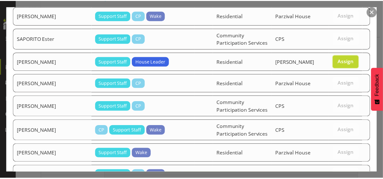
scroll to position [903, 0]
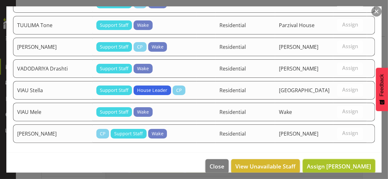
click at [339, 154] on span "Assign [PERSON_NAME]" at bounding box center [339, 166] width 64 height 8
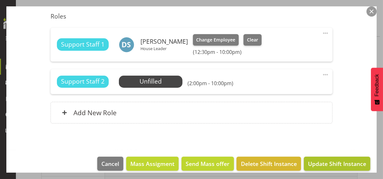
scroll to position [211, 0]
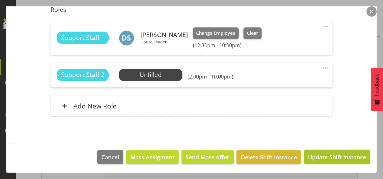
click at [337, 154] on span "Update Shift Instance" at bounding box center [337, 156] width 58 height 8
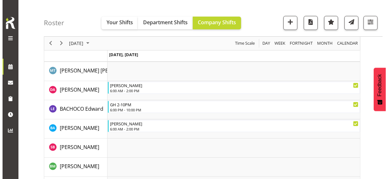
scroll to position [295, 0]
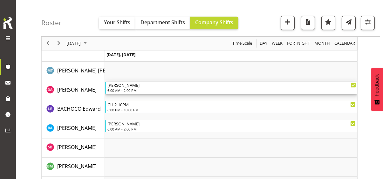
click at [123, 88] on div "6:00 AM - 2:00 PM" at bounding box center [232, 90] width 249 height 5
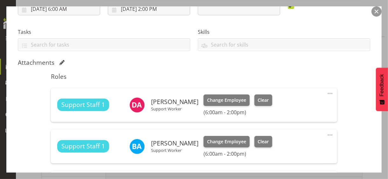
scroll to position [127, 0]
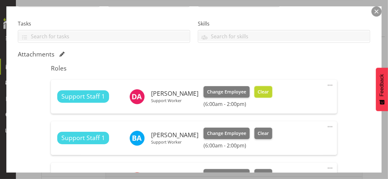
click at [260, 95] on button "Clear" at bounding box center [264, 91] width 18 height 11
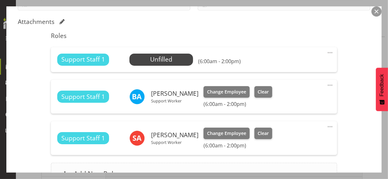
scroll to position [227, 0]
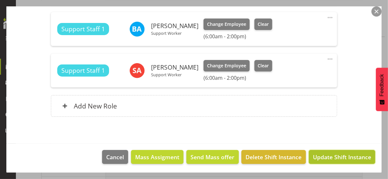
click at [323, 154] on span "Update Shift Instance" at bounding box center [342, 156] width 58 height 8
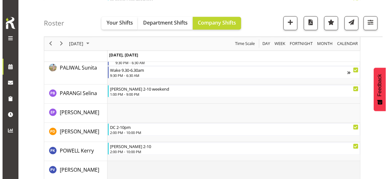
scroll to position [1198, 0]
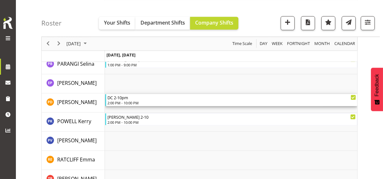
click at [130, 104] on div "2:00 PM - 10:00 PM" at bounding box center [232, 102] width 249 height 5
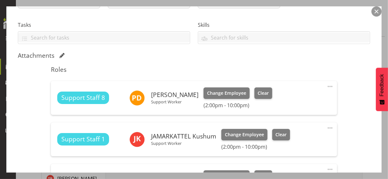
scroll to position [127, 0]
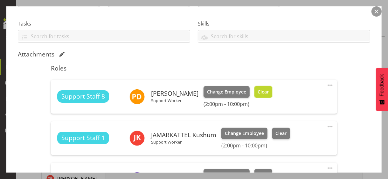
click at [263, 92] on button "Clear" at bounding box center [264, 91] width 18 height 11
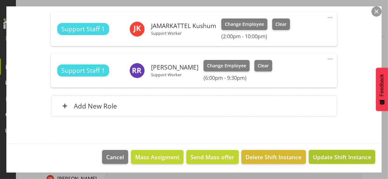
click at [328, 154] on span "Update Shift Instance" at bounding box center [342, 156] width 58 height 8
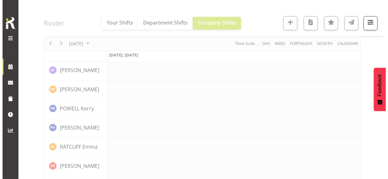
scroll to position [1211, 0]
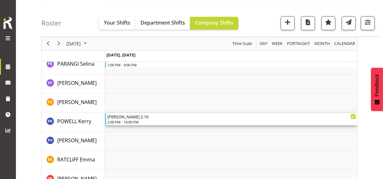
click at [134, 121] on div "2:00 PM - 10:00 PM" at bounding box center [232, 121] width 249 height 5
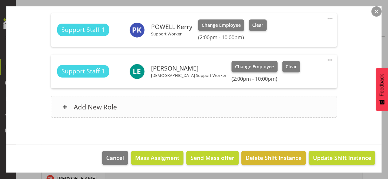
scroll to position [194, 0]
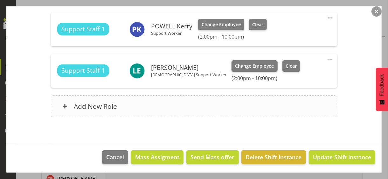
click at [149, 107] on div "Add New Role" at bounding box center [194, 106] width 286 height 22
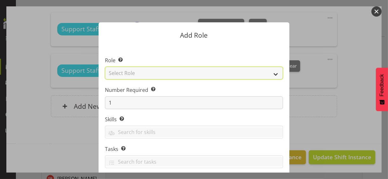
click at [149, 73] on select "Select Role CP House Leader Support Staff Wake" at bounding box center [194, 73] width 178 height 13
select select "1091"
click at [105, 67] on select "Select Role CP House Leader Support Staff Wake" at bounding box center [194, 73] width 178 height 13
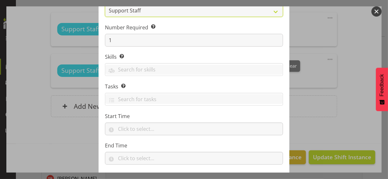
scroll to position [97, 0]
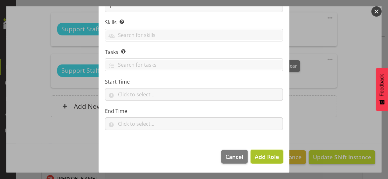
click at [259, 152] on span "Add Role" at bounding box center [267, 156] width 24 height 8
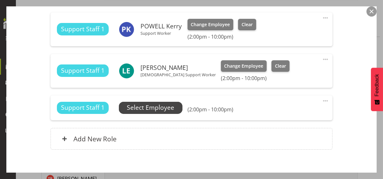
click at [170, 107] on span "Select Employee" at bounding box center [150, 107] width 47 height 9
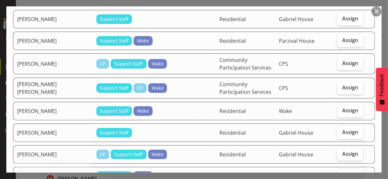
scroll to position [64, 0]
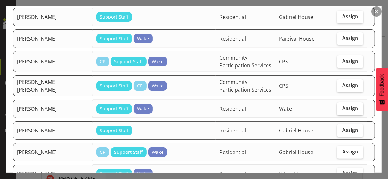
click at [339, 107] on span "Assign" at bounding box center [350, 108] width 16 height 6
click at [339, 107] on input "Assign" at bounding box center [339, 108] width 4 height 4
checkbox input "true"
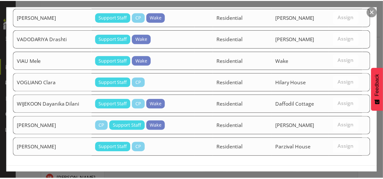
scroll to position [1017, 0]
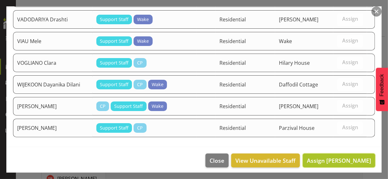
click at [335, 154] on span "Assign [PERSON_NAME]" at bounding box center [339, 160] width 64 height 8
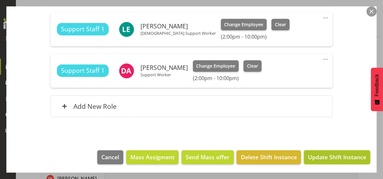
click at [335, 154] on span "Update Shift Instance" at bounding box center [337, 156] width 58 height 8
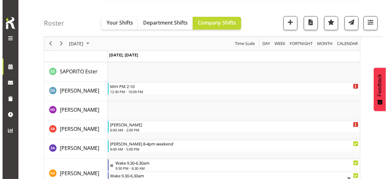
scroll to position [1497, 0]
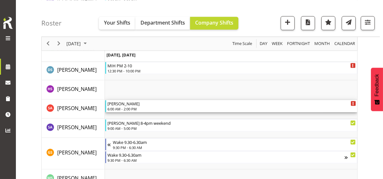
click at [134, 107] on div "6:00 AM - 2:00 PM" at bounding box center [232, 108] width 249 height 5
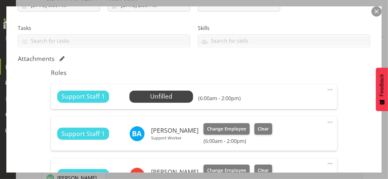
scroll to position [191, 0]
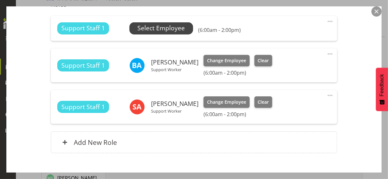
click at [156, 27] on span "Select Employee" at bounding box center [160, 28] width 47 height 9
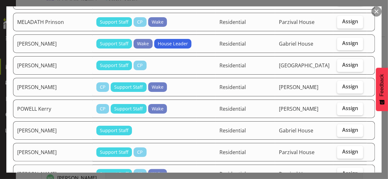
scroll to position [700, 0]
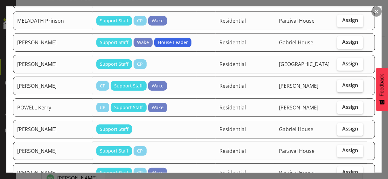
click at [339, 82] on label "Assign" at bounding box center [350, 85] width 26 height 13
click at [339, 83] on input "Assign" at bounding box center [339, 85] width 4 height 4
checkbox input "true"
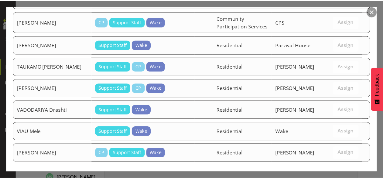
scroll to position [1009, 0]
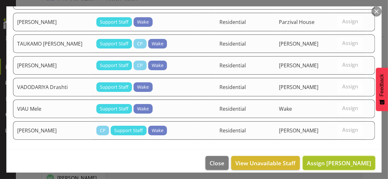
click at [334, 154] on span "Assign [PERSON_NAME]" at bounding box center [339, 163] width 64 height 8
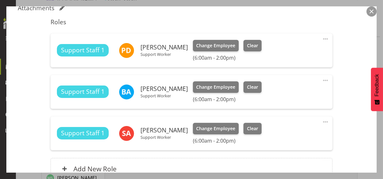
scroll to position [172, 0]
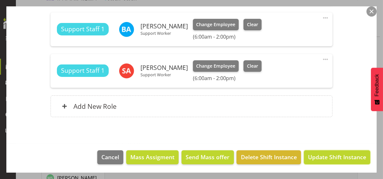
click at [339, 154] on span "Update Shift Instance" at bounding box center [337, 156] width 58 height 8
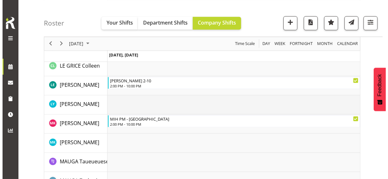
scroll to position [936, 0]
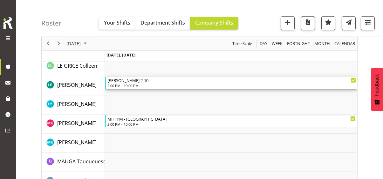
click at [137, 83] on div "2:00 PM - 10:00 PM" at bounding box center [232, 85] width 249 height 5
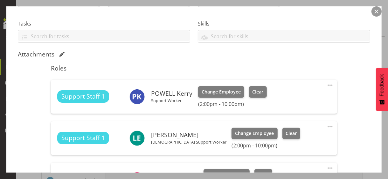
scroll to position [191, 0]
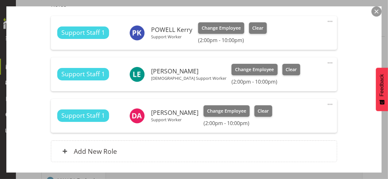
click at [327, 62] on span at bounding box center [331, 63] width 8 height 8
click at [294, 74] on link "Edit" at bounding box center [303, 76] width 61 height 11
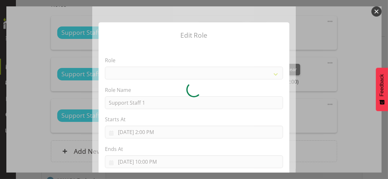
select select "1091"
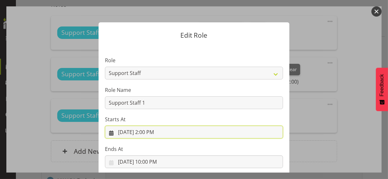
click at [151, 131] on input "[DATE] 2:00 PM" at bounding box center [194, 131] width 178 height 13
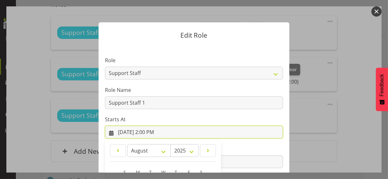
scroll to position [110, 0]
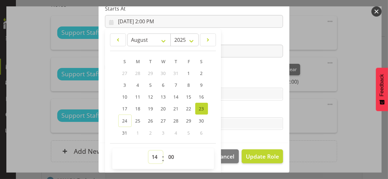
drag, startPoint x: 153, startPoint y: 153, endPoint x: 153, endPoint y: 150, distance: 3.2
click at [153, 150] on select "00 01 02 03 04 05 06 07 08 09 10 11 12 13 14 15 16 17 18 19 20 21 22 23" at bounding box center [156, 156] width 14 height 13
select select "6"
click at [149, 150] on select "00 01 02 03 04 05 06 07 08 09 10 11 12 13 14 15 16 17 18 19 20 21 22 23" at bounding box center [156, 156] width 14 height 13
type input "[DATE] 6:00 AM"
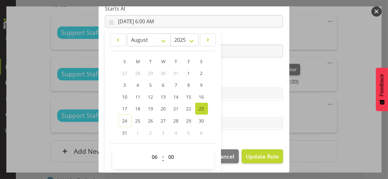
click at [229, 70] on section "Role CP House Leader Support Staff Wake Role Name Support Staff 1 Starts At [DA…" at bounding box center [194, 38] width 191 height 208
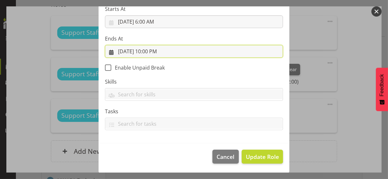
click at [154, 49] on input "[DATE] 10:00 PM" at bounding box center [194, 51] width 178 height 13
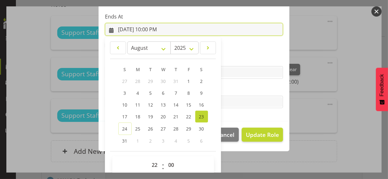
scroll to position [140, 0]
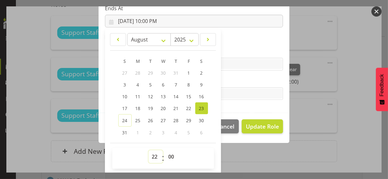
click at [154, 152] on select "00 01 02 03 04 05 06 07 08 09 10 11 12 13 14 15 16 17 18 19 20 21 22 23" at bounding box center [156, 156] width 14 height 13
select select "14"
click at [149, 150] on select "00 01 02 03 04 05 06 07 08 09 10 11 12 13 14 15 16 17 18 19 20 21 22 23" at bounding box center [156, 156] width 14 height 13
type input "[DATE] 2:00 PM"
click at [233, 80] on label "Tasks" at bounding box center [194, 81] width 178 height 8
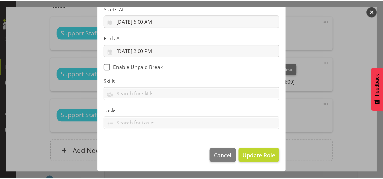
scroll to position [110, 0]
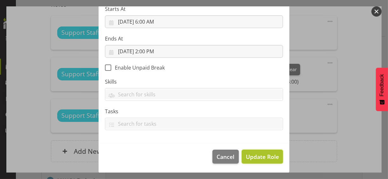
click at [261, 154] on span "Update Role" at bounding box center [262, 156] width 33 height 8
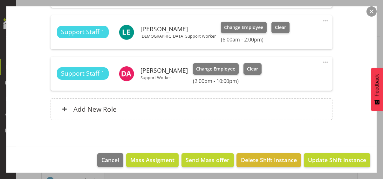
scroll to position [236, 0]
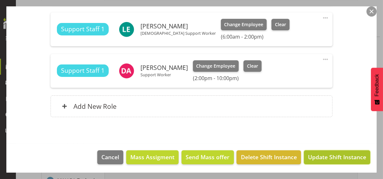
click at [332, 154] on span "Update Shift Instance" at bounding box center [337, 156] width 58 height 8
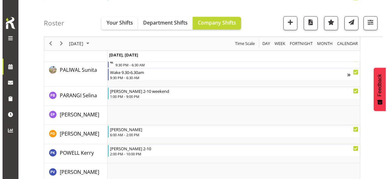
scroll to position [1158, 0]
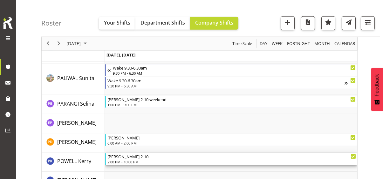
click at [132, 154] on div "[PERSON_NAME] 2-10" at bounding box center [232, 156] width 249 height 6
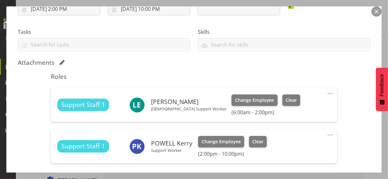
scroll to position [223, 0]
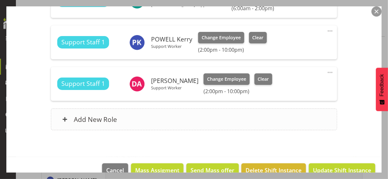
click at [151, 124] on div "Add New Role" at bounding box center [194, 119] width 286 height 22
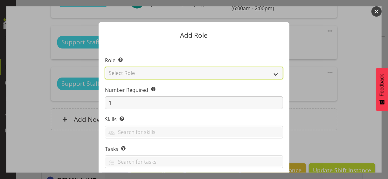
click at [148, 72] on select "Select Role CP House Leader Support Staff Wake" at bounding box center [194, 73] width 178 height 13
select select "1091"
click at [105, 67] on select "Select Role CP House Leader Support Staff Wake" at bounding box center [194, 73] width 178 height 13
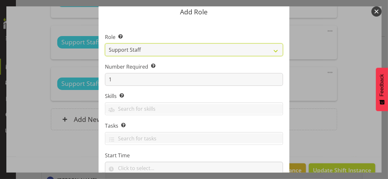
scroll to position [97, 0]
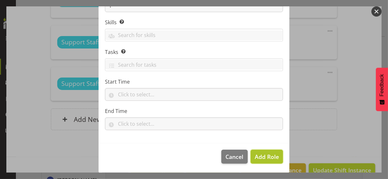
click at [257, 154] on span "Add Role" at bounding box center [267, 156] width 24 height 8
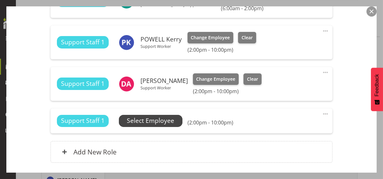
click at [164, 119] on span "Select Employee" at bounding box center [150, 120] width 47 height 9
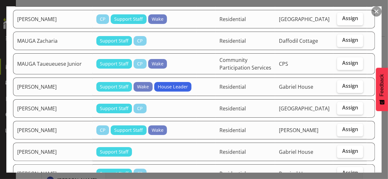
scroll to position [636, 0]
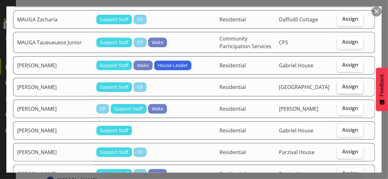
click at [339, 86] on label "Assign" at bounding box center [350, 87] width 26 height 13
click at [339, 86] on input "Assign" at bounding box center [339, 86] width 4 height 4
checkbox input "true"
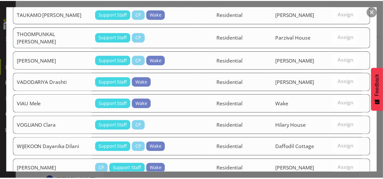
scroll to position [1017, 0]
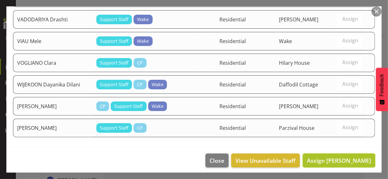
click at [334, 154] on span "Assign [PERSON_NAME]" at bounding box center [339, 160] width 64 height 8
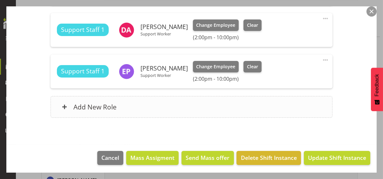
scroll to position [277, 0]
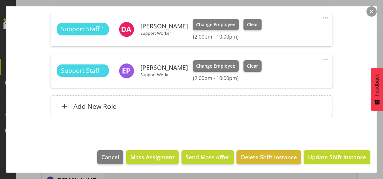
click at [319, 154] on span "Update Shift Instance" at bounding box center [337, 156] width 58 height 8
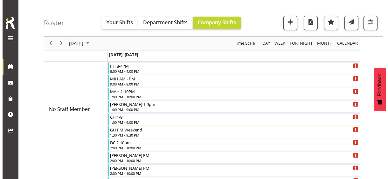
scroll to position [0, 0]
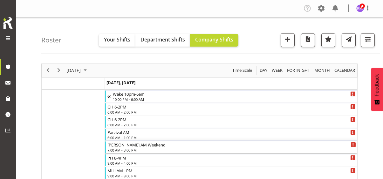
click at [131, 148] on div "7:00 AM - 3:00 PM" at bounding box center [232, 149] width 249 height 5
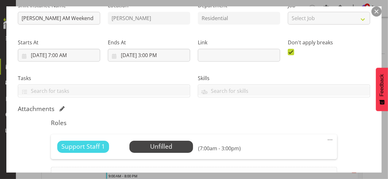
scroll to position [144, 0]
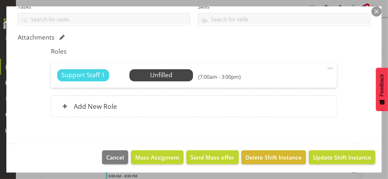
drag, startPoint x: 325, startPoint y: 66, endPoint x: 321, endPoint y: 68, distance: 4.3
click at [327, 66] on span at bounding box center [331, 68] width 8 height 8
click at [285, 78] on link "Edit" at bounding box center [303, 81] width 61 height 11
select select "7"
select select "2025"
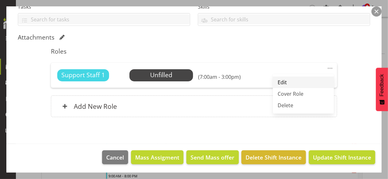
select select "7"
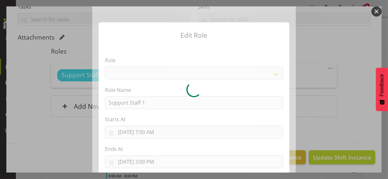
select select "1091"
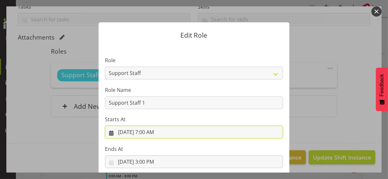
click at [153, 131] on input "[DATE] 7:00 AM" at bounding box center [194, 131] width 178 height 13
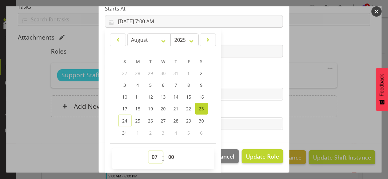
click at [151, 153] on select "00 01 02 03 04 05 06 07 08 09 10 11 12 13 14 15 16 17 18 19 20 21 22 23" at bounding box center [156, 156] width 14 height 13
select select "11"
click at [149, 150] on select "00 01 02 03 04 05 06 07 08 09 10 11 12 13 14 15 16 17 18 19 20 21 22 23" at bounding box center [156, 156] width 14 height 13
type input "[DATE] 11:00 AM"
drag, startPoint x: 169, startPoint y: 154, endPoint x: 169, endPoint y: 151, distance: 3.8
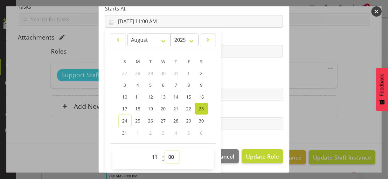
click at [169, 154] on select "00 01 02 03 04 05 06 07 08 09 10 11 12 13 14 15 16 17 18 19 20 21 22 23 24 25 2…" at bounding box center [172, 156] width 14 height 13
select select "30"
click at [165, 150] on select "00 01 02 03 04 05 06 07 08 09 10 11 12 13 14 15 16 17 18 19 20 21 22 23 24 25 2…" at bounding box center [172, 156] width 14 height 13
type input "[DATE] 11:30 AM"
click at [231, 108] on label "Tasks" at bounding box center [194, 111] width 178 height 8
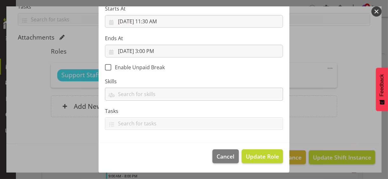
scroll to position [110, 0]
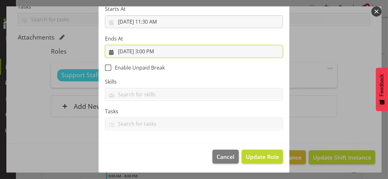
click at [152, 52] on input "[DATE] 3:00 PM" at bounding box center [194, 51] width 178 height 13
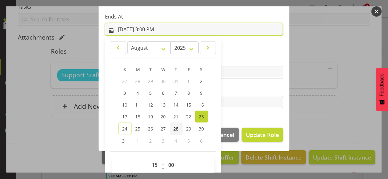
scroll to position [140, 0]
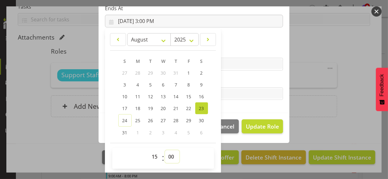
drag, startPoint x: 167, startPoint y: 153, endPoint x: 168, endPoint y: 150, distance: 3.2
click at [168, 151] on select "00 01 02 03 04 05 06 07 08 09 10 11 12 13 14 15 16 17 18 19 20 21 22 23 24 25 2…" at bounding box center [172, 156] width 14 height 13
select select "30"
click at [165, 150] on select "00 01 02 03 04 05 06 07 08 09 10 11 12 13 14 15 16 17 18 19 20 21 22 23 24 25 2…" at bounding box center [172, 156] width 14 height 13
type input "[DATE] 3:30 PM"
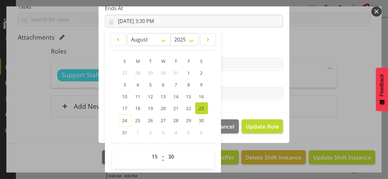
drag, startPoint x: 229, startPoint y: 79, endPoint x: 235, endPoint y: 82, distance: 6.4
click at [230, 79] on label "Tasks" at bounding box center [194, 81] width 178 height 8
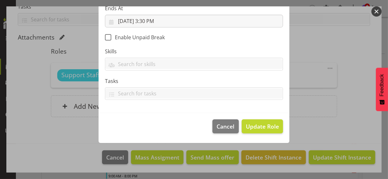
scroll to position [110, 0]
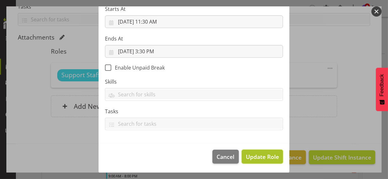
drag, startPoint x: 264, startPoint y: 153, endPoint x: 260, endPoint y: 151, distance: 5.4
click at [264, 153] on span "Update Role" at bounding box center [262, 156] width 33 height 8
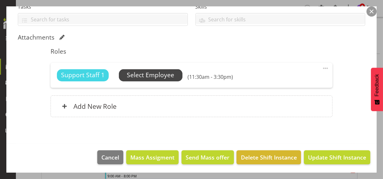
click at [161, 74] on span "Select Employee" at bounding box center [150, 74] width 47 height 9
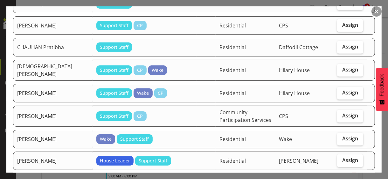
scroll to position [255, 0]
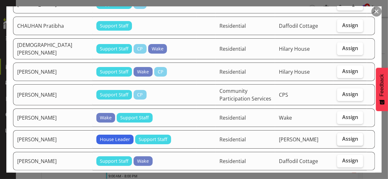
click at [339, 134] on label "Assign" at bounding box center [350, 139] width 26 height 13
click at [339, 137] on input "Assign" at bounding box center [339, 139] width 4 height 4
checkbox input "true"
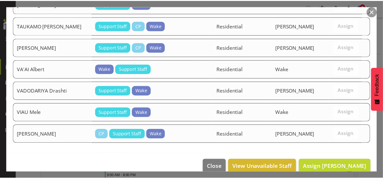
scroll to position [898, 0]
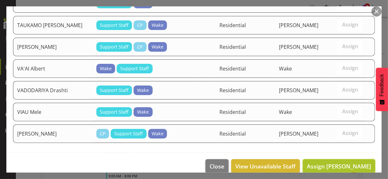
click at [335, 154] on span "Assign [PERSON_NAME]" at bounding box center [339, 166] width 64 height 8
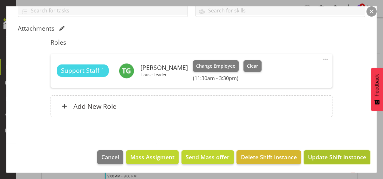
click at [324, 154] on span "Update Shift Instance" at bounding box center [337, 156] width 58 height 8
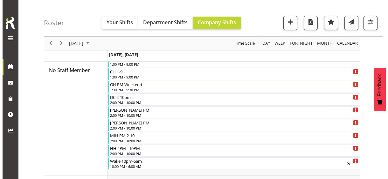
scroll to position [127, 0]
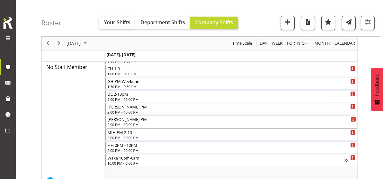
click at [125, 122] on div "2:00 PM - 10:00 PM" at bounding box center [232, 124] width 249 height 5
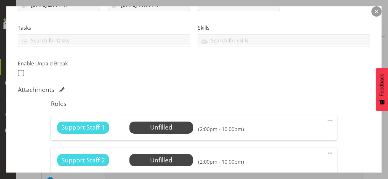
scroll to position [159, 0]
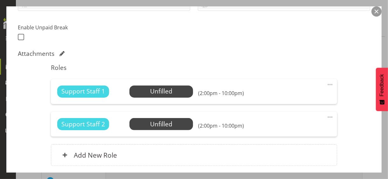
click at [327, 82] on span at bounding box center [331, 85] width 8 height 8
click at [281, 95] on link "Edit" at bounding box center [303, 98] width 61 height 11
select select "7"
select select "2025"
select select "14"
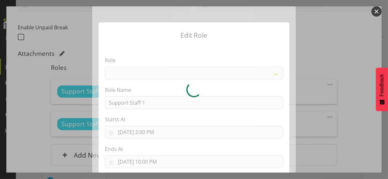
select select "1091"
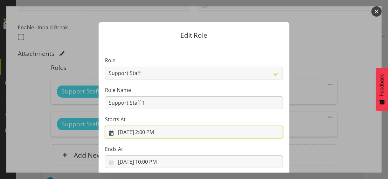
click at [150, 131] on input "[DATE] 2:00 PM" at bounding box center [194, 131] width 178 height 13
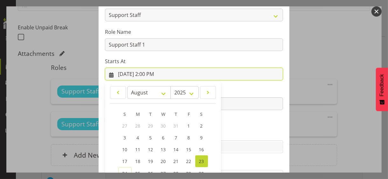
scroll to position [110, 0]
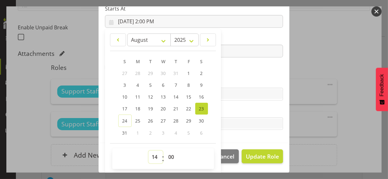
drag, startPoint x: 152, startPoint y: 155, endPoint x: 152, endPoint y: 150, distance: 4.8
click at [152, 154] on select "00 01 02 03 04 05 06 07 08 09 10 11 12 13 14 15 16 17 18 19 20 21 22 23" at bounding box center [156, 156] width 14 height 13
select select "17"
click at [149, 150] on select "00 01 02 03 04 05 06 07 08 09 10 11 12 13 14 15 16 17 18 19 20 21 22 23" at bounding box center [156, 156] width 14 height 13
type input "[DATE] 5:00 PM"
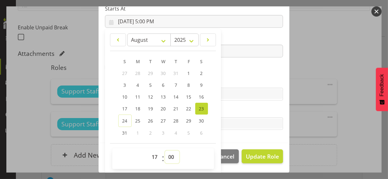
click at [167, 154] on select "00 01 02 03 04 05 06 07 08 09 10 11 12 13 14 15 16 17 18 19 20 21 22 23 24 25 2…" at bounding box center [172, 156] width 14 height 13
select select "45"
click at [165, 150] on select "00 01 02 03 04 05 06 07 08 09 10 11 12 13 14 15 16 17 18 19 20 21 22 23 24 25 2…" at bounding box center [172, 156] width 14 height 13
type input "[DATE] 5:45 PM"
click at [231, 107] on label "Tasks" at bounding box center [194, 111] width 178 height 8
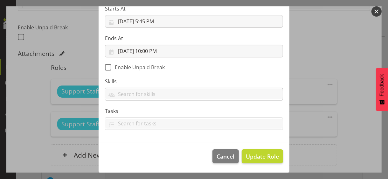
scroll to position [110, 0]
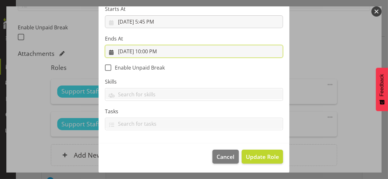
click at [149, 51] on input "[DATE] 10:00 PM" at bounding box center [194, 51] width 178 height 13
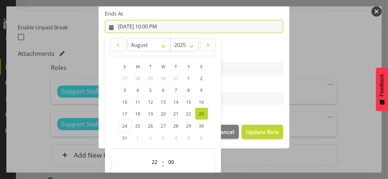
scroll to position [140, 0]
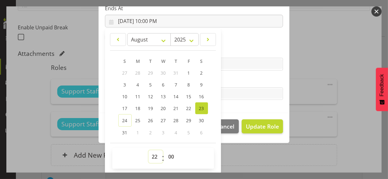
click at [151, 154] on select "00 01 02 03 04 05 06 07 08 09 10 11 12 13 14 15 16 17 18 19 20 21 22 23" at bounding box center [156, 156] width 14 height 13
select select "19"
click at [149, 150] on select "00 01 02 03 04 05 06 07 08 09 10 11 12 13 14 15 16 17 18 19 20 21 22 23" at bounding box center [156, 156] width 14 height 13
type input "[DATE] 7:00 PM"
click at [239, 82] on label "Tasks" at bounding box center [194, 81] width 178 height 8
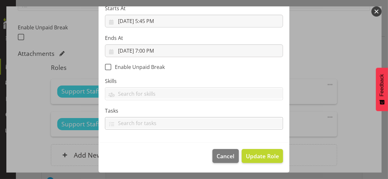
scroll to position [110, 0]
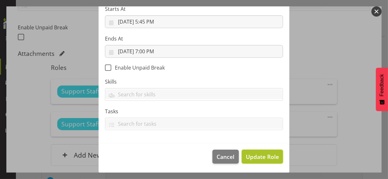
drag, startPoint x: 262, startPoint y: 157, endPoint x: 259, endPoint y: 154, distance: 3.9
click at [262, 154] on span "Update Role" at bounding box center [262, 156] width 33 height 8
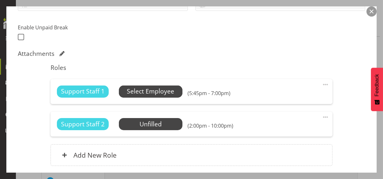
click at [167, 91] on span "Select Employee" at bounding box center [150, 91] width 47 height 9
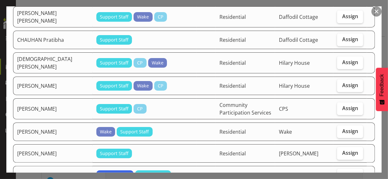
scroll to position [350, 0]
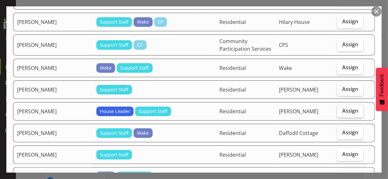
click at [339, 107] on span "Assign" at bounding box center [350, 110] width 16 height 6
click at [339, 109] on input "Assign" at bounding box center [339, 111] width 4 height 4
checkbox input "true"
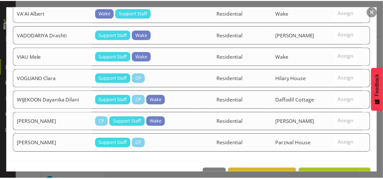
scroll to position [1168, 0]
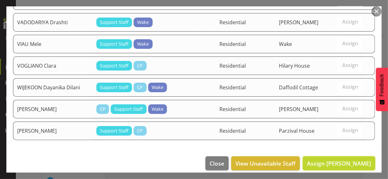
click at [332, 154] on span "Assign [PERSON_NAME]" at bounding box center [339, 163] width 64 height 8
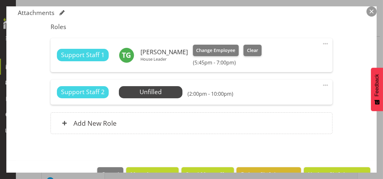
scroll to position [217, 0]
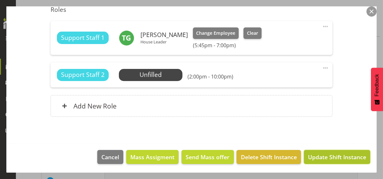
click at [331, 154] on span "Update Shift Instance" at bounding box center [337, 156] width 58 height 8
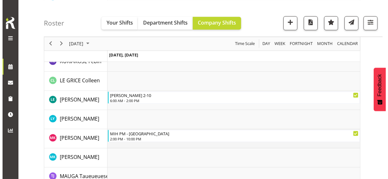
scroll to position [974, 0]
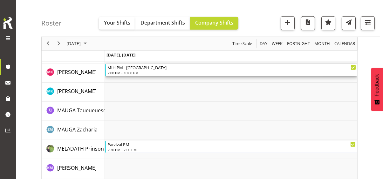
click at [131, 71] on div "2:00 PM - 10:00 PM" at bounding box center [232, 72] width 249 height 5
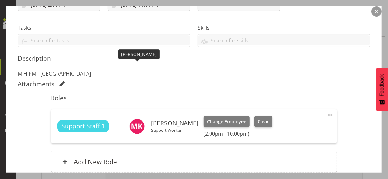
scroll to position [179, 0]
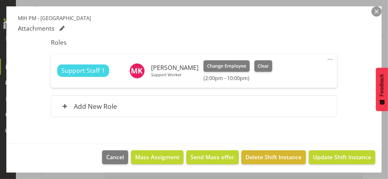
click at [327, 58] on span at bounding box center [331, 59] width 8 height 8
click at [285, 73] on link "Edit" at bounding box center [303, 72] width 61 height 11
select select "7"
select select "2025"
select select "22"
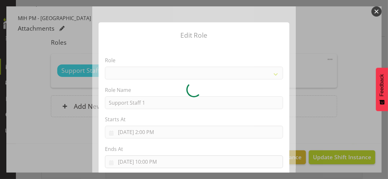
select select "1091"
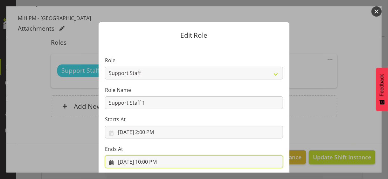
click at [151, 154] on input "[DATE] 10:00 PM" at bounding box center [194, 161] width 178 height 13
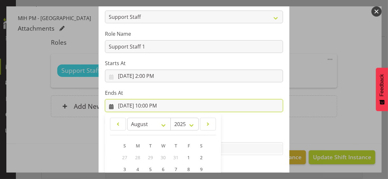
scroll to position [140, 0]
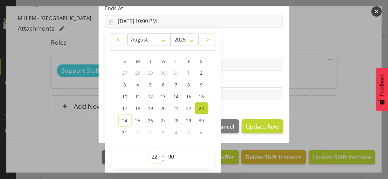
drag, startPoint x: 151, startPoint y: 156, endPoint x: 152, endPoint y: 150, distance: 6.1
click at [151, 154] on select "00 01 02 03 04 05 06 07 08 09 10 11 12 13 14 15 16 17 18 19 20 21 22 23" at bounding box center [156, 156] width 14 height 13
select select "21"
click at [149, 150] on select "00 01 02 03 04 05 06 07 08 09 10 11 12 13 14 15 16 17 18 19 20 21 22 23" at bounding box center [156, 156] width 14 height 13
type input "[DATE] 9:00 PM"
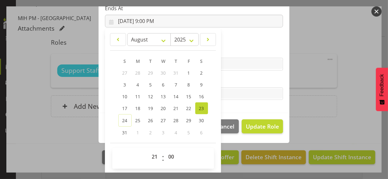
click at [233, 77] on label "Tasks" at bounding box center [194, 81] width 178 height 8
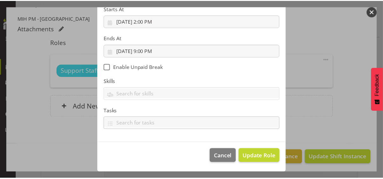
scroll to position [110, 0]
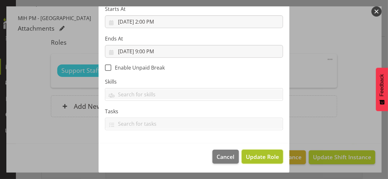
drag, startPoint x: 253, startPoint y: 155, endPoint x: 258, endPoint y: 153, distance: 5.4
click at [253, 154] on span "Update Role" at bounding box center [262, 156] width 33 height 8
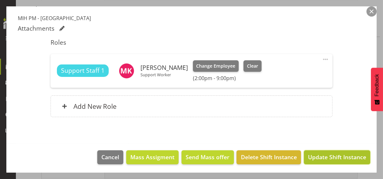
click at [321, 153] on span "Update Shift Instance" at bounding box center [337, 156] width 58 height 8
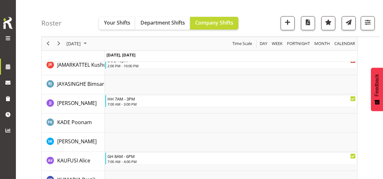
scroll to position [974, 0]
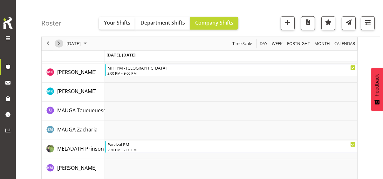
click at [60, 41] on span "Next" at bounding box center [59, 43] width 8 height 8
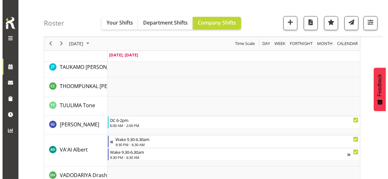
scroll to position [1651, 0]
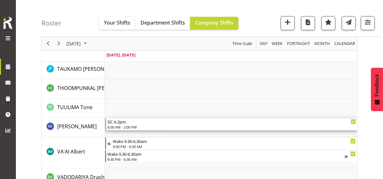
click at [135, 126] on div "6:00 AM - 2:00 PM" at bounding box center [232, 126] width 249 height 5
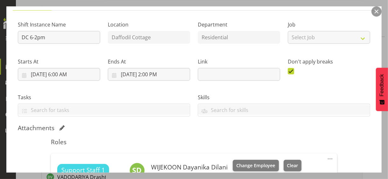
scroll to position [191, 0]
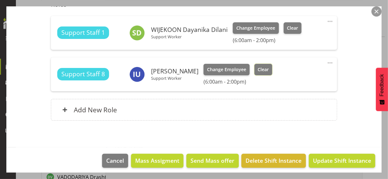
click at [262, 69] on span "Clear" at bounding box center [263, 69] width 11 height 7
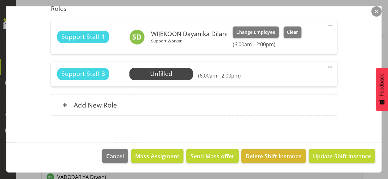
scroll to position [186, 0]
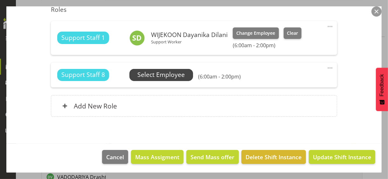
click at [168, 76] on span "Select Employee" at bounding box center [160, 74] width 47 height 9
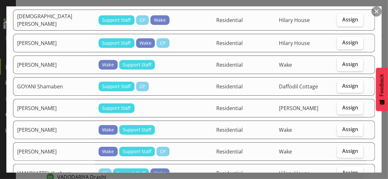
scroll to position [350, 0]
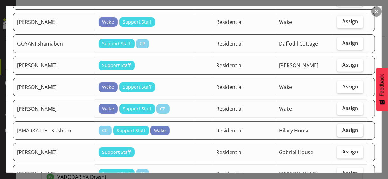
click at [339, 126] on span "Assign" at bounding box center [350, 129] width 16 height 6
click at [339, 128] on input "Assign" at bounding box center [339, 130] width 4 height 4
checkbox input "true"
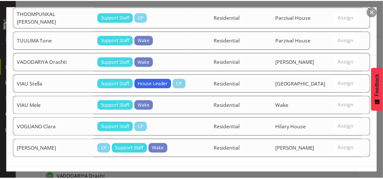
scroll to position [1004, 0]
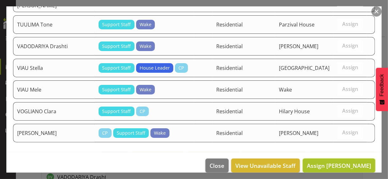
click at [334, 154] on span "Assign [PERSON_NAME]" at bounding box center [339, 165] width 64 height 8
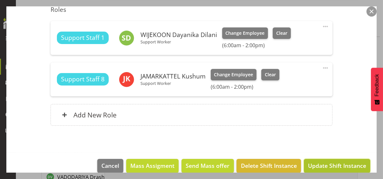
click at [327, 154] on span "Update Shift Instance" at bounding box center [337, 165] width 58 height 8
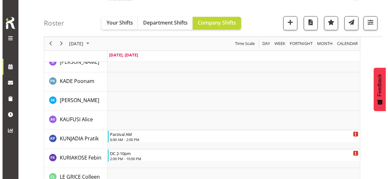
scroll to position [823, 0]
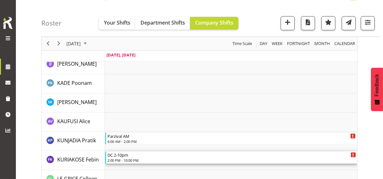
click at [133, 154] on div "DC 2-10pm" at bounding box center [232, 154] width 249 height 6
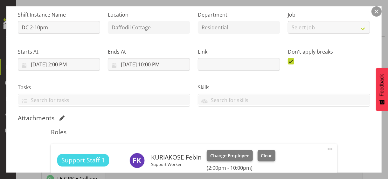
scroll to position [127, 0]
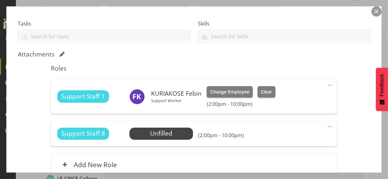
drag, startPoint x: 327, startPoint y: 125, endPoint x: 301, endPoint y: 134, distance: 27.5
click at [327, 125] on span at bounding box center [331, 127] width 8 height 8
click at [282, 137] on link "Edit" at bounding box center [303, 140] width 61 height 11
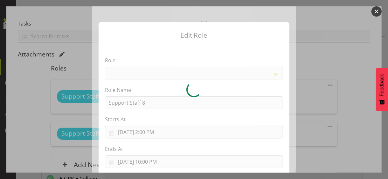
select select "1091"
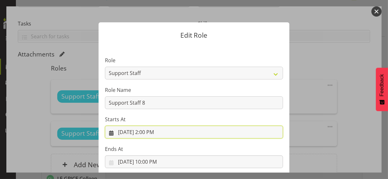
click at [151, 132] on input "[DATE] 2:00 PM" at bounding box center [194, 131] width 178 height 13
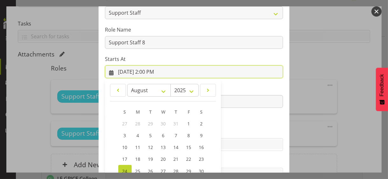
scroll to position [110, 0]
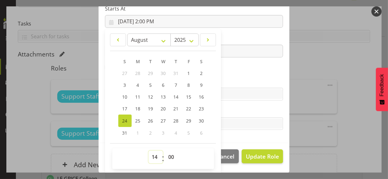
drag, startPoint x: 152, startPoint y: 156, endPoint x: 153, endPoint y: 150, distance: 5.4
click at [153, 154] on select "00 01 02 03 04 05 06 07 08 09 10 11 12 13 14 15 16 17 18 19 20 21 22 23" at bounding box center [156, 156] width 14 height 13
select select "15"
click at [149, 150] on select "00 01 02 03 04 05 06 07 08 09 10 11 12 13 14 15 16 17 18 19 20 21 22 23" at bounding box center [156, 156] width 14 height 13
type input "[DATE] 3:00 PM"
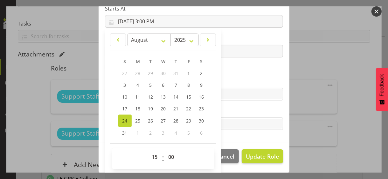
click at [227, 81] on label "Skills" at bounding box center [194, 81] width 178 height 8
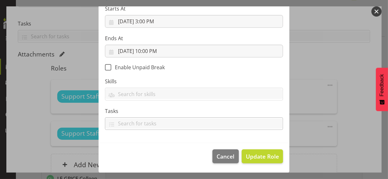
scroll to position [110, 0]
drag, startPoint x: 258, startPoint y: 156, endPoint x: 241, endPoint y: 147, distance: 19.1
click at [257, 154] on span "Update Role" at bounding box center [262, 156] width 33 height 8
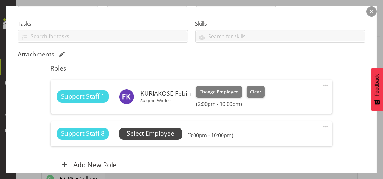
click at [157, 134] on span "Select Employee" at bounding box center [150, 133] width 47 height 9
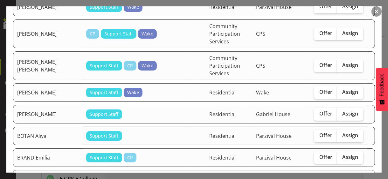
scroll to position [95, 0]
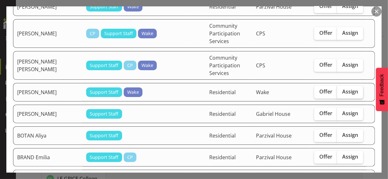
click at [339, 90] on span "Assign" at bounding box center [350, 91] width 16 height 6
click at [339, 90] on input "Assign" at bounding box center [339, 91] width 4 height 4
checkbox input "true"
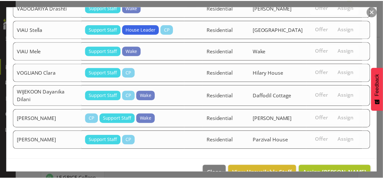
scroll to position [1084, 0]
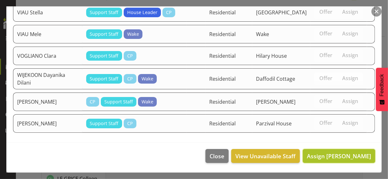
click at [327, 154] on span "Assign [PERSON_NAME]" at bounding box center [339, 156] width 64 height 8
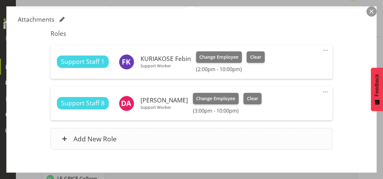
scroll to position [194, 0]
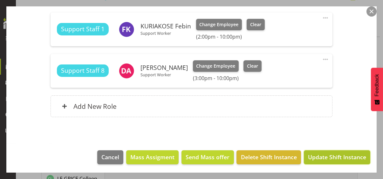
click at [326, 154] on span "Update Shift Instance" at bounding box center [337, 156] width 58 height 8
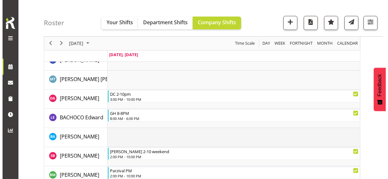
scroll to position [334, 0]
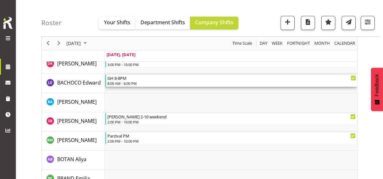
click at [129, 82] on div "8:00 AM - 6:00 PM" at bounding box center [232, 83] width 249 height 5
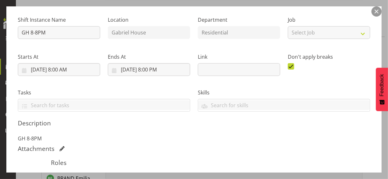
scroll to position [159, 0]
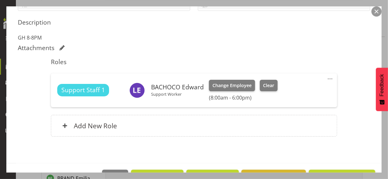
click at [327, 77] on span at bounding box center [331, 79] width 8 height 8
click at [289, 90] on link "Edit" at bounding box center [303, 92] width 61 height 11
select select "7"
select select "2025"
select select "8"
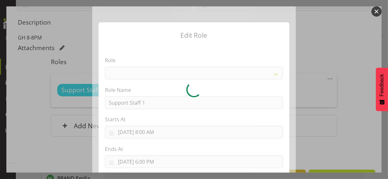
select select "1091"
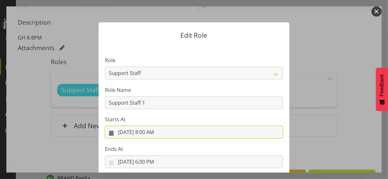
click at [150, 130] on input "[DATE] 8:00 AM" at bounding box center [194, 131] width 178 height 13
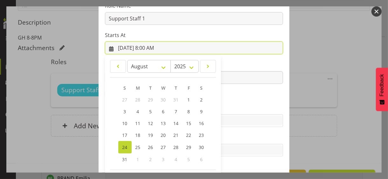
scroll to position [110, 0]
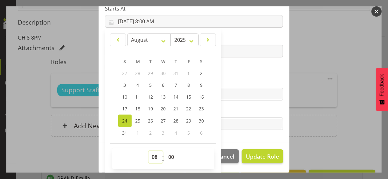
drag, startPoint x: 153, startPoint y: 154, endPoint x: 152, endPoint y: 150, distance: 4.4
click at [152, 151] on select "00 01 02 03 04 05 06 07 08 09 10 11 12 13 14 15 16 17 18 19 20 21 22 23" at bounding box center [156, 156] width 14 height 13
select select "7"
click at [149, 150] on select "00 01 02 03 04 05 06 07 08 09 10 11 12 13 14 15 16 17 18 19 20 21 22 23" at bounding box center [156, 156] width 14 height 13
type input "[DATE] 7:00 AM"
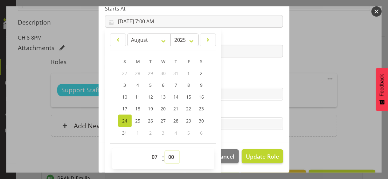
drag, startPoint x: 168, startPoint y: 155, endPoint x: 168, endPoint y: 150, distance: 5.4
click at [168, 154] on select "00 01 02 03 04 05 06 07 08 09 10 11 12 13 14 15 16 17 18 19 20 21 22 23 24 25 2…" at bounding box center [172, 156] width 14 height 13
select select "15"
click at [165, 150] on select "00 01 02 03 04 05 06 07 08 09 10 11 12 13 14 15 16 17 18 19 20 21 22 23 24 25 2…" at bounding box center [172, 156] width 14 height 13
type input "[DATE] 7:15 AM"
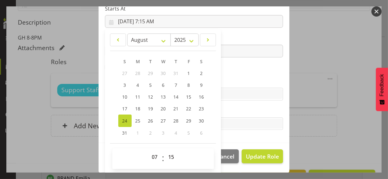
click at [230, 107] on label "Tasks" at bounding box center [194, 111] width 178 height 8
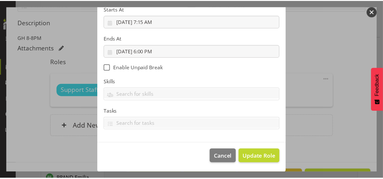
scroll to position [110, 0]
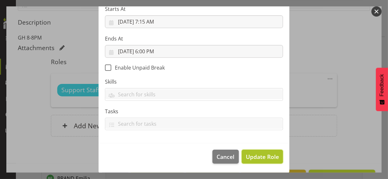
click at [258, 154] on span "Update Role" at bounding box center [262, 156] width 33 height 8
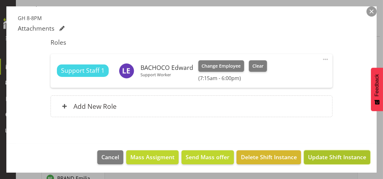
click at [320, 154] on span "Update Shift Instance" at bounding box center [337, 156] width 58 height 8
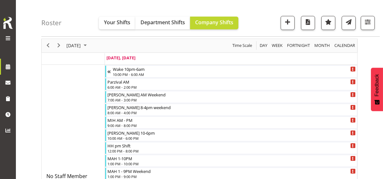
scroll to position [15, 0]
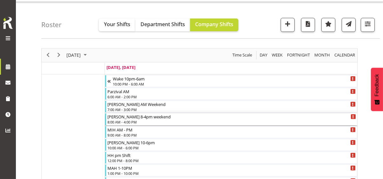
click at [121, 120] on div "8:00 AM - 4:00 PM" at bounding box center [232, 121] width 249 height 5
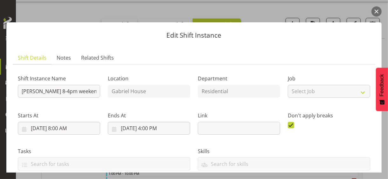
click at [339, 13] on button "button" at bounding box center [377, 11] width 10 height 10
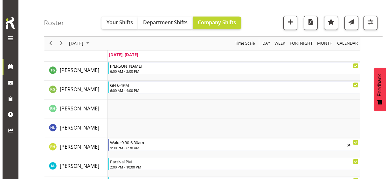
scroll to position [652, 0]
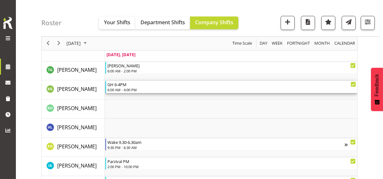
click at [124, 89] on div "6:00 AM - 4:00 PM" at bounding box center [232, 89] width 249 height 5
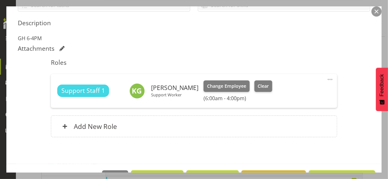
scroll to position [159, 0]
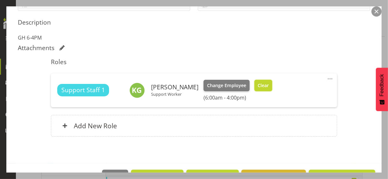
click at [262, 88] on button "Clear" at bounding box center [264, 85] width 18 height 11
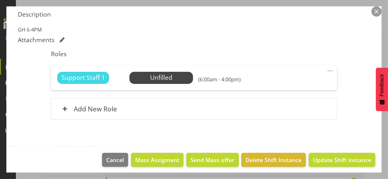
scroll to position [170, 0]
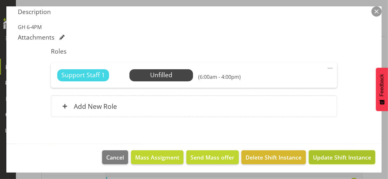
click at [321, 154] on span "Update Shift Instance" at bounding box center [342, 157] width 58 height 8
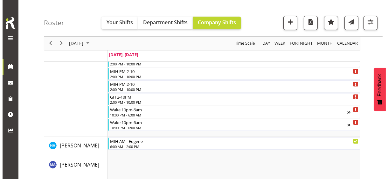
scroll to position [187, 0]
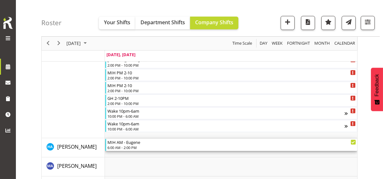
click at [128, 145] on div "6:00 AM - 2:00 PM" at bounding box center [232, 146] width 249 height 5
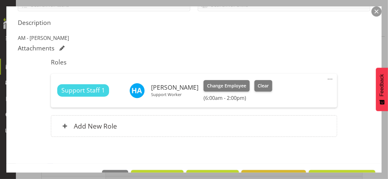
scroll to position [159, 0]
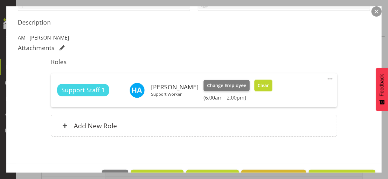
click at [259, 86] on span "Clear" at bounding box center [263, 85] width 11 height 7
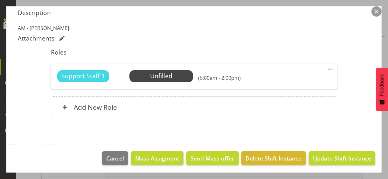
scroll to position [170, 0]
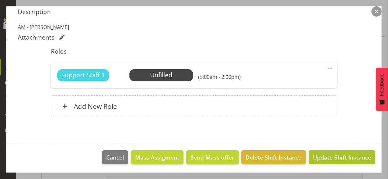
click at [322, 154] on span "Update Shift Instance" at bounding box center [342, 157] width 58 height 8
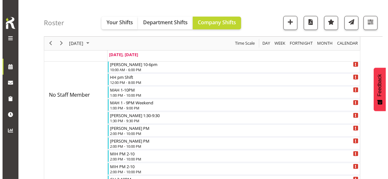
scroll to position [161, 0]
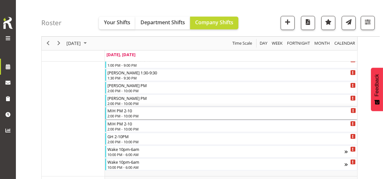
click at [128, 114] on div "2:00 PM - 10:00 PM" at bounding box center [232, 115] width 249 height 5
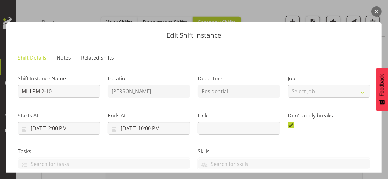
scroll to position [127, 0]
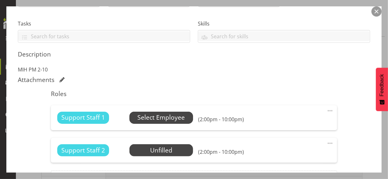
click at [147, 118] on span "Select Employee" at bounding box center [160, 117] width 47 height 9
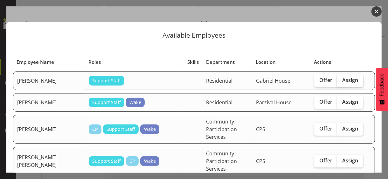
drag, startPoint x: 348, startPoint y: 82, endPoint x: 345, endPoint y: 84, distance: 3.7
click at [339, 82] on span "Assign" at bounding box center [350, 80] width 16 height 6
click at [339, 82] on input "Assign" at bounding box center [339, 80] width 4 height 4
checkbox input "true"
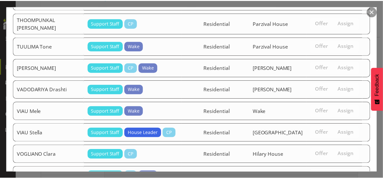
scroll to position [1218, 0]
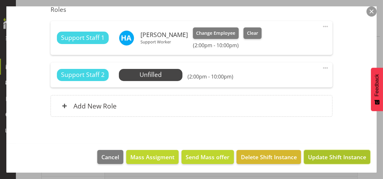
click at [334, 154] on span "Update Shift Instance" at bounding box center [337, 156] width 58 height 8
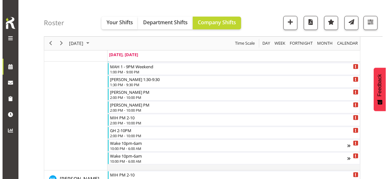
scroll to position [0, 0]
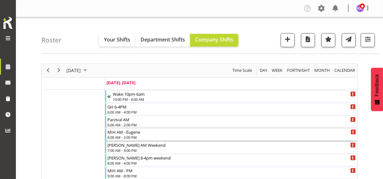
click at [128, 135] on div "6:00 AM - 2:00 PM" at bounding box center [232, 136] width 249 height 5
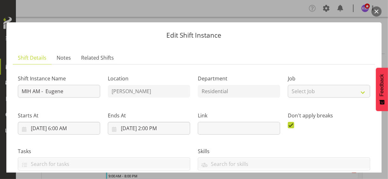
scroll to position [170, 0]
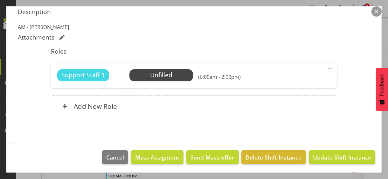
click at [327, 67] on span at bounding box center [331, 68] width 8 height 8
click at [291, 81] on link "Edit" at bounding box center [303, 81] width 61 height 11
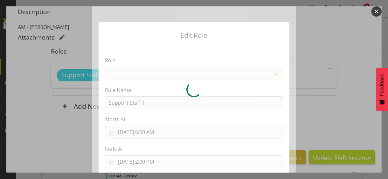
select select "1091"
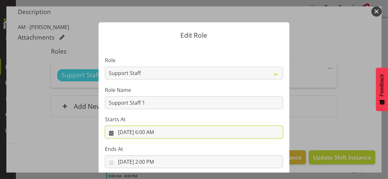
click at [148, 130] on input "[DATE] 6:00 AM" at bounding box center [194, 131] width 178 height 13
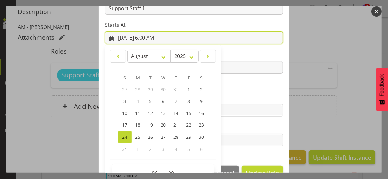
scroll to position [110, 0]
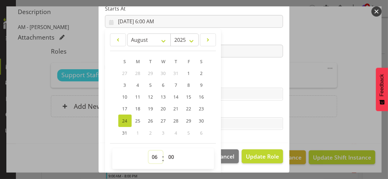
drag, startPoint x: 152, startPoint y: 154, endPoint x: 152, endPoint y: 150, distance: 3.5
click at [152, 152] on select "00 01 02 03 04 05 06 07 08 09 10 11 12 13 14 15 16 17 18 19 20 21 22 23" at bounding box center [156, 156] width 14 height 13
select select "7"
click at [149, 150] on select "00 01 02 03 04 05 06 07 08 09 10 11 12 13 14 15 16 17 18 19 20 21 22 23" at bounding box center [156, 156] width 14 height 13
type input "[DATE] 7:00 AM"
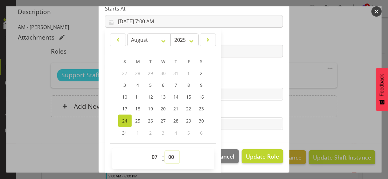
click at [168, 153] on select "00 01 02 03 04 05 06 07 08 09 10 11 12 13 14 15 16 17 18 19 20 21 22 23 24 25 2…" at bounding box center [172, 156] width 14 height 13
select select "15"
click at [165, 150] on select "00 01 02 03 04 05 06 07 08 09 10 11 12 13 14 15 16 17 18 19 20 21 22 23 24 25 2…" at bounding box center [172, 156] width 14 height 13
type input "[DATE] 7:15 AM"
drag, startPoint x: 233, startPoint y: 75, endPoint x: 249, endPoint y: 104, distance: 33.2
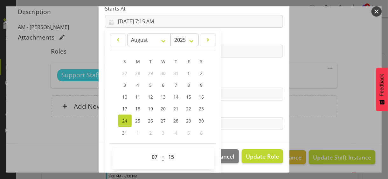
click at [234, 75] on section "Role CP House Leader Support Staff Wake Role Name Support Staff 1 Starts At [DA…" at bounding box center [194, 38] width 191 height 208
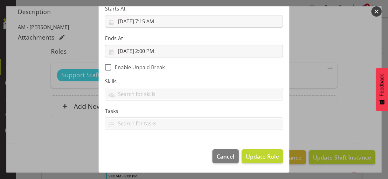
scroll to position [110, 0]
click at [257, 153] on span "Update Role" at bounding box center [262, 156] width 33 height 8
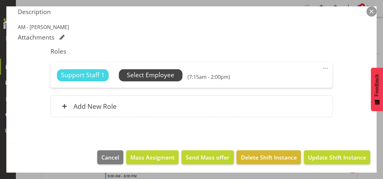
click at [160, 74] on span "Select Employee" at bounding box center [150, 74] width 47 height 9
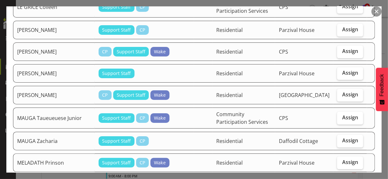
scroll to position [700, 0]
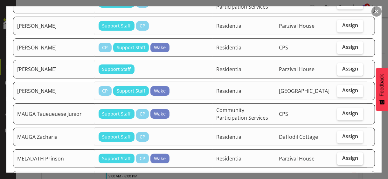
click at [339, 152] on label "Assign" at bounding box center [350, 158] width 26 height 13
click at [339, 154] on input "Assign" at bounding box center [339, 158] width 4 height 4
checkbox input "true"
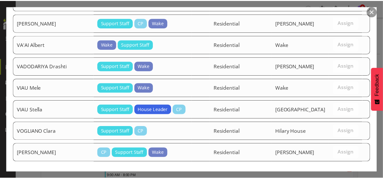
scroll to position [1317, 0]
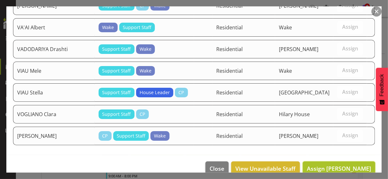
click at [326, 154] on span "Assign [PERSON_NAME]" at bounding box center [339, 168] width 64 height 8
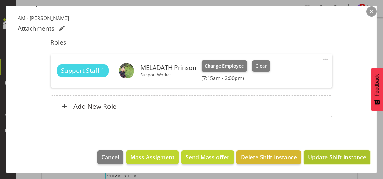
click at [324, 154] on span "Update Shift Instance" at bounding box center [337, 156] width 58 height 8
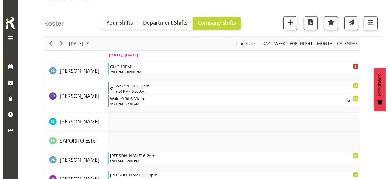
scroll to position [1432, 0]
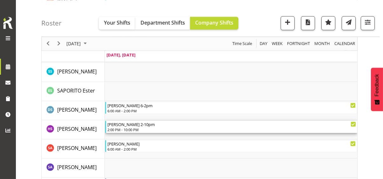
click at [129, 127] on div "2:00 PM - 10:00 PM" at bounding box center [232, 129] width 249 height 5
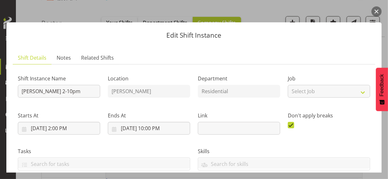
scroll to position [153, 0]
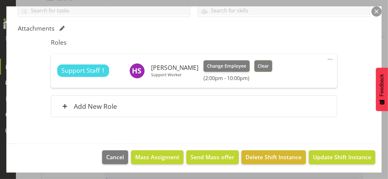
click at [265, 67] on span "Clear" at bounding box center [263, 65] width 11 height 7
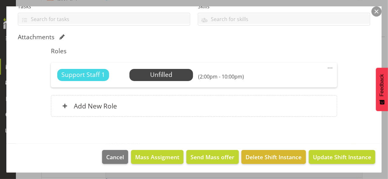
click at [327, 65] on span at bounding box center [331, 68] width 8 height 8
click at [287, 80] on link "Edit" at bounding box center [303, 81] width 61 height 11
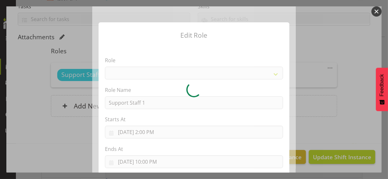
select select "1091"
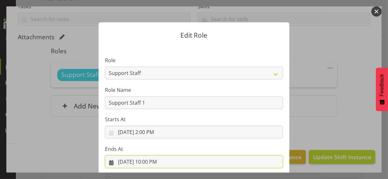
click at [150, 154] on input "[DATE] 10:00 PM" at bounding box center [194, 161] width 178 height 13
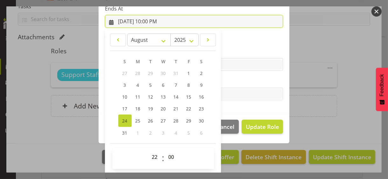
scroll to position [140, 0]
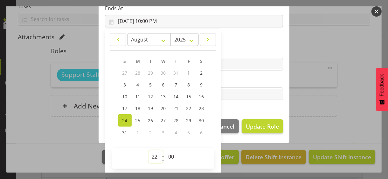
drag, startPoint x: 150, startPoint y: 154, endPoint x: 151, endPoint y: 150, distance: 4.6
click at [150, 153] on select "00 01 02 03 04 05 06 07 08 09 10 11 12 13 14 15 16 17 18 19 20 21 22 23" at bounding box center [156, 156] width 14 height 13
select select "18"
click at [149, 150] on select "00 01 02 03 04 05 06 07 08 09 10 11 12 13 14 15 16 17 18 19 20 21 22 23" at bounding box center [156, 156] width 14 height 13
type input "[DATE] 6:00 PM"
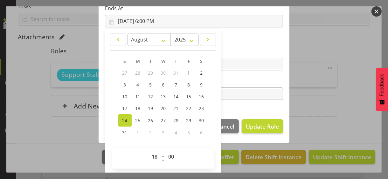
drag, startPoint x: 231, startPoint y: 78, endPoint x: 240, endPoint y: 89, distance: 14.7
click at [231, 78] on label "Tasks" at bounding box center [194, 81] width 178 height 8
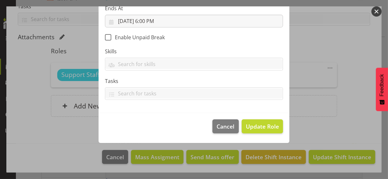
scroll to position [110, 0]
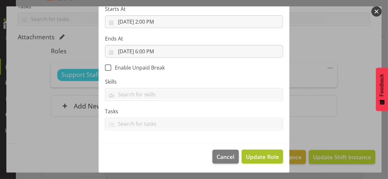
drag, startPoint x: 259, startPoint y: 155, endPoint x: 241, endPoint y: 151, distance: 18.0
click at [259, 154] on span "Update Role" at bounding box center [262, 156] width 33 height 8
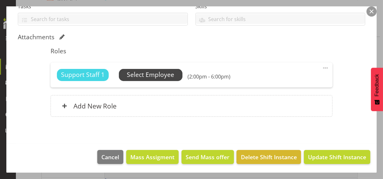
click at [172, 76] on span "Select Employee" at bounding box center [150, 74] width 47 height 9
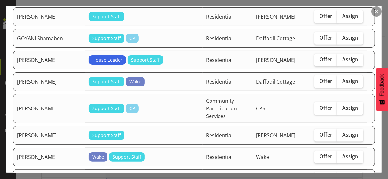
scroll to position [382, 0]
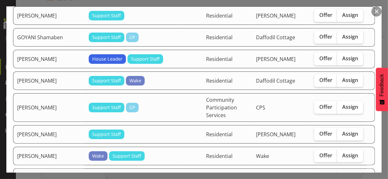
click at [339, 154] on span "Assign" at bounding box center [350, 176] width 16 height 6
click at [339, 154] on input "Assign" at bounding box center [339, 177] width 4 height 4
checkbox input "true"
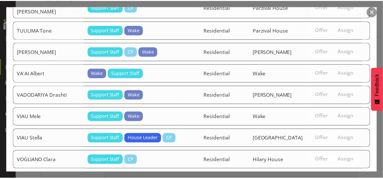
scroll to position [1303, 0]
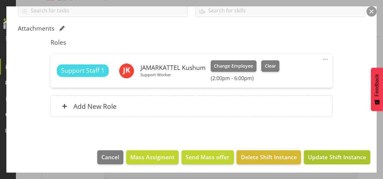
click at [331, 154] on span "Update Shift Instance" at bounding box center [337, 156] width 58 height 8
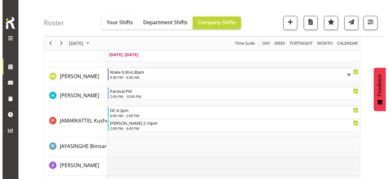
scroll to position [712, 0]
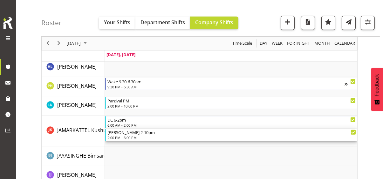
click at [131, 133] on div "[PERSON_NAME] 2-10pm" at bounding box center [232, 132] width 249 height 6
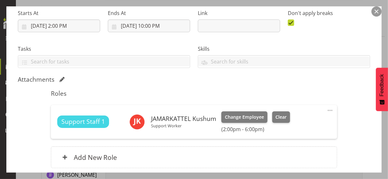
scroll to position [153, 0]
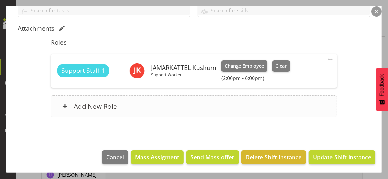
click at [147, 107] on div "Add New Role" at bounding box center [194, 106] width 286 height 22
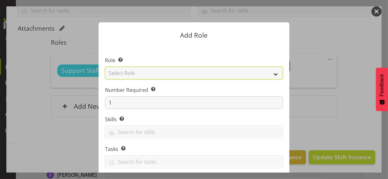
click at [147, 72] on select "Select Role CP House Leader Support Staff Wake" at bounding box center [194, 73] width 178 height 13
select select "1091"
click at [105, 67] on select "Select Role CP House Leader Support Staff Wake" at bounding box center [194, 73] width 178 height 13
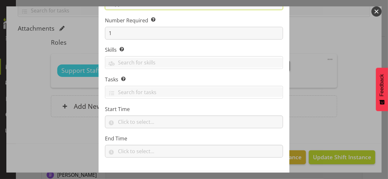
scroll to position [97, 0]
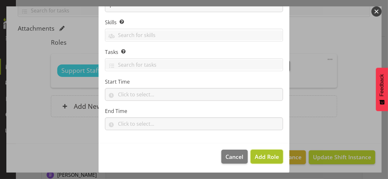
drag, startPoint x: 258, startPoint y: 151, endPoint x: 263, endPoint y: 151, distance: 4.8
click at [259, 151] on button "Add Role" at bounding box center [267, 156] width 32 height 14
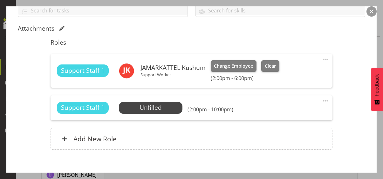
click at [322, 99] on span at bounding box center [326, 101] width 8 height 8
click at [296, 111] on link "Edit" at bounding box center [299, 114] width 61 height 11
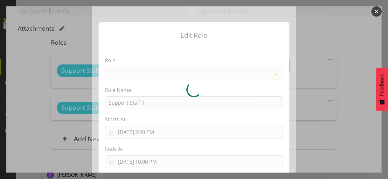
select select "1091"
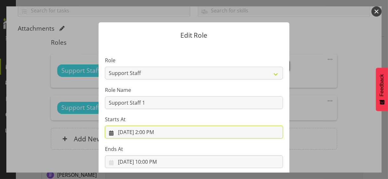
click at [153, 134] on input "[DATE] 2:00 PM" at bounding box center [194, 131] width 178 height 13
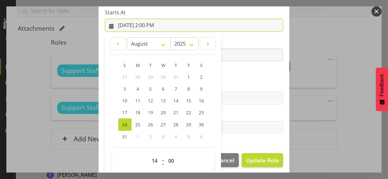
scroll to position [110, 0]
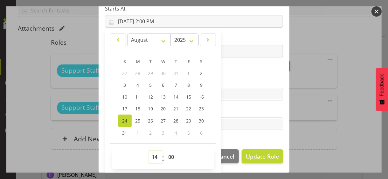
click at [153, 154] on select "00 01 02 03 04 05 06 07 08 09 10 11 12 13 14 15 16 17 18 19 20 21 22 23" at bounding box center [156, 156] width 14 height 13
select select "18"
click at [149, 150] on select "00 01 02 03 04 05 06 07 08 09 10 11 12 13 14 15 16 17 18 19 20 21 22 23" at bounding box center [156, 156] width 14 height 13
type input "[DATE] 6:00 PM"
click at [229, 81] on label "Skills" at bounding box center [194, 81] width 178 height 8
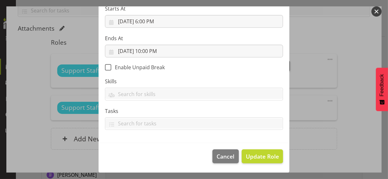
scroll to position [110, 0]
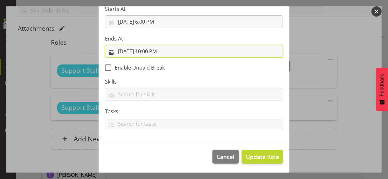
click at [154, 53] on input "[DATE] 10:00 PM" at bounding box center [194, 51] width 178 height 13
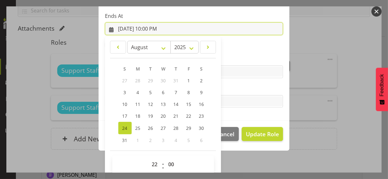
scroll to position [140, 0]
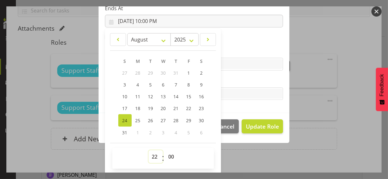
drag, startPoint x: 153, startPoint y: 154, endPoint x: 154, endPoint y: 150, distance: 4.0
click at [153, 153] on select "00 01 02 03 04 05 06 07 08 09 10 11 12 13 14 15 16 17 18 19 20 21 22 23" at bounding box center [156, 156] width 14 height 13
select select "21"
click at [149, 150] on select "00 01 02 03 04 05 06 07 08 09 10 11 12 13 14 15 16 17 18 19 20 21 22 23" at bounding box center [156, 156] width 14 height 13
type input "[DATE] 9:00 PM"
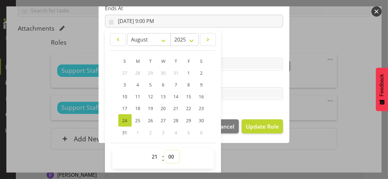
drag, startPoint x: 166, startPoint y: 156, endPoint x: 167, endPoint y: 152, distance: 3.8
click at [166, 154] on select "00 01 02 03 04 05 06 07 08 09 10 11 12 13 14 15 16 17 18 19 20 21 22 23 24 25 2…" at bounding box center [172, 156] width 14 height 13
select select "30"
click at [165, 150] on select "00 01 02 03 04 05 06 07 08 09 10 11 12 13 14 15 16 17 18 19 20 21 22 23 24 25 2…" at bounding box center [172, 156] width 14 height 13
type input "[DATE] 9:30 PM"
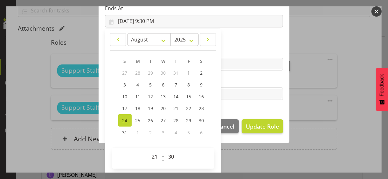
click at [232, 81] on label "Tasks" at bounding box center [194, 81] width 178 height 8
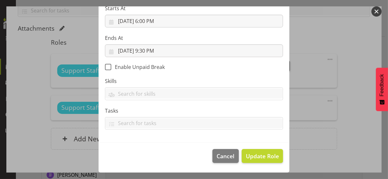
scroll to position [110, 0]
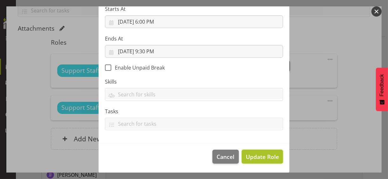
click at [259, 154] on span "Update Role" at bounding box center [262, 156] width 33 height 8
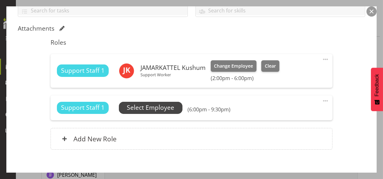
click at [161, 107] on span "Select Employee" at bounding box center [150, 107] width 47 height 9
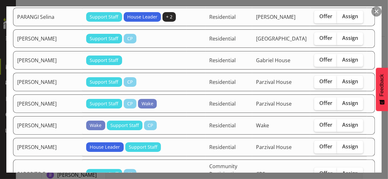
scroll to position [1018, 0]
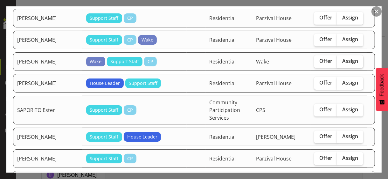
click at [339, 64] on span "Assign" at bounding box center [350, 61] width 16 height 6
click at [339, 63] on input "Assign" at bounding box center [339, 61] width 4 height 4
checkbox input "true"
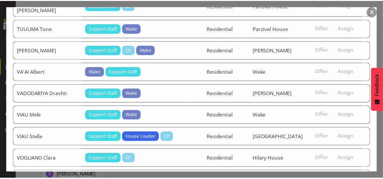
scroll to position [1480, 0]
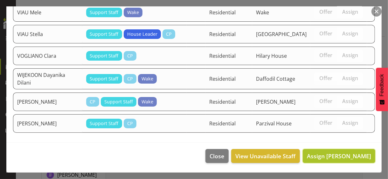
click at [338, 154] on span "Assign [PERSON_NAME]" at bounding box center [339, 156] width 64 height 8
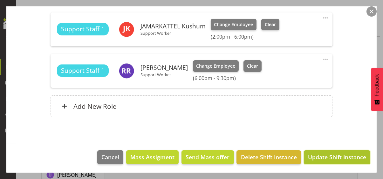
click at [333, 154] on span "Update Shift Instance" at bounding box center [337, 156] width 58 height 8
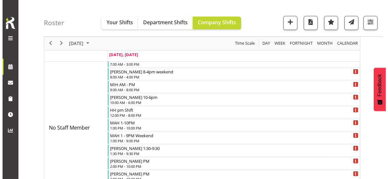
scroll to position [12, 0]
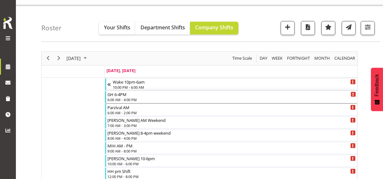
click at [123, 95] on div "GH 6-4PM" at bounding box center [232, 94] width 249 height 6
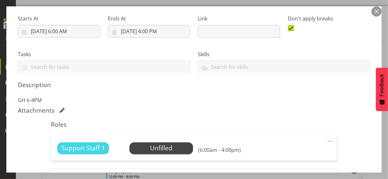
scroll to position [159, 0]
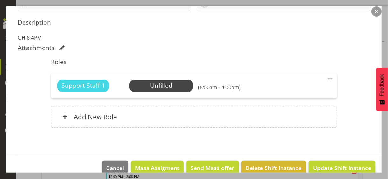
click at [327, 76] on span at bounding box center [331, 79] width 8 height 8
click at [285, 90] on link "Edit" at bounding box center [303, 92] width 61 height 11
select select "7"
select select "2025"
select select "16"
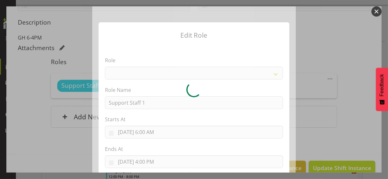
select select "1091"
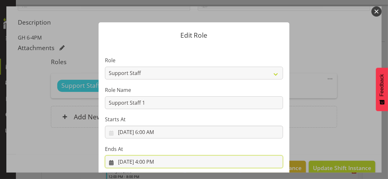
click at [149, 154] on input "[DATE] 4:00 PM" at bounding box center [194, 161] width 178 height 13
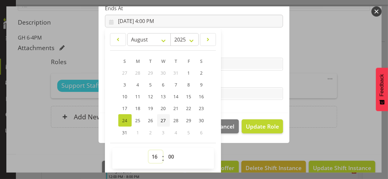
drag, startPoint x: 152, startPoint y: 156, endPoint x: 155, endPoint y: 124, distance: 32.0
click at [151, 154] on select "00 01 02 03 04 05 06 07 08 09 10 11 12 13 14 15 16 17 18 19 20 21 22 23" at bounding box center [156, 156] width 14 height 13
drag, startPoint x: 154, startPoint y: 151, endPoint x: 153, endPoint y: 148, distance: 3.3
click at [153, 148] on div "00 01 02 03 04 05 06 07 08 09 10 11 12 13 14 15 16 17 18 19 20 21 22 23 : 00 01…" at bounding box center [163, 157] width 102 height 21
select select "7"
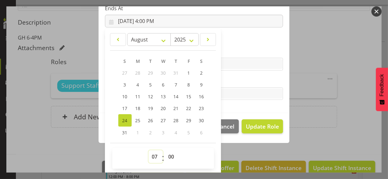
click at [149, 150] on select "00 01 02 03 04 05 06 07 08 09 10 11 12 13 14 15 16 17 18 19 20 21 22 23" at bounding box center [156, 156] width 14 height 13
type input "[DATE] 7:00 AM"
drag, startPoint x: 167, startPoint y: 155, endPoint x: 167, endPoint y: 150, distance: 5.1
click at [167, 154] on select "00 01 02 03 04 05 06 07 08 09 10 11 12 13 14 15 16 17 18 19 20 21 22 23 24 25 2…" at bounding box center [172, 156] width 14 height 13
select select "15"
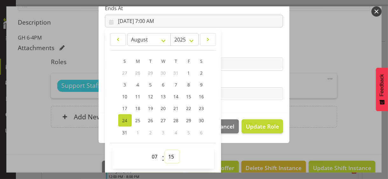
click at [165, 150] on select "00 01 02 03 04 05 06 07 08 09 10 11 12 13 14 15 16 17 18 19 20 21 22 23 24 25 2…" at bounding box center [172, 156] width 14 height 13
type input "[DATE] 7:15 AM"
click at [227, 83] on label "Tasks" at bounding box center [194, 81] width 178 height 8
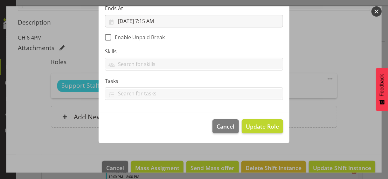
scroll to position [110, 0]
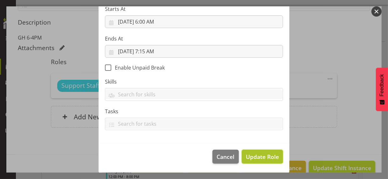
click at [252, 153] on span "Update Role" at bounding box center [262, 156] width 33 height 8
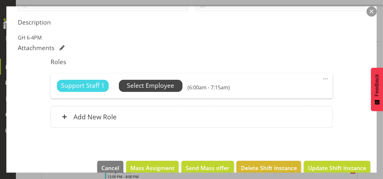
click at [171, 87] on span "Select Employee" at bounding box center [150, 85] width 47 height 9
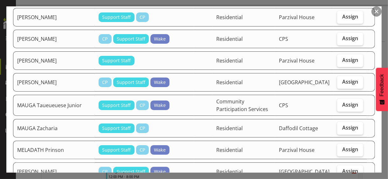
scroll to position [732, 0]
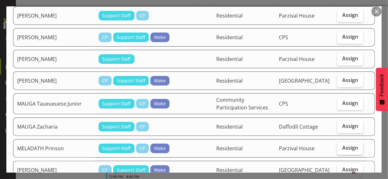
click at [339, 144] on span "Assign" at bounding box center [350, 147] width 16 height 6
click at [339, 145] on input "Assign" at bounding box center [339, 147] width 4 height 4
checkbox input "true"
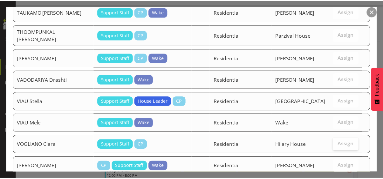
scroll to position [1208, 0]
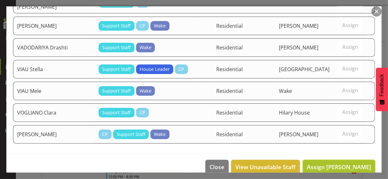
click at [335, 154] on span "Assign [PERSON_NAME]" at bounding box center [339, 167] width 64 height 8
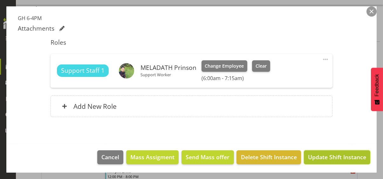
click at [324, 154] on span "Update Shift Instance" at bounding box center [337, 156] width 58 height 8
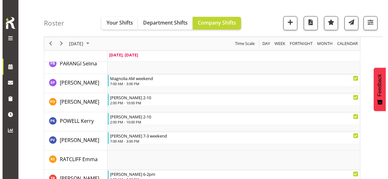
scroll to position [1190, 0]
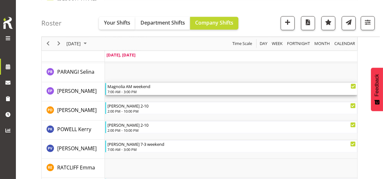
click at [128, 91] on div "7:00 AM - 3:00 PM" at bounding box center [232, 91] width 249 height 5
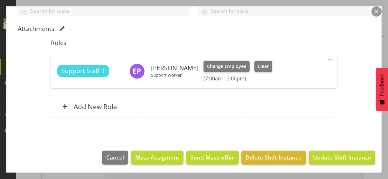
scroll to position [153, 0]
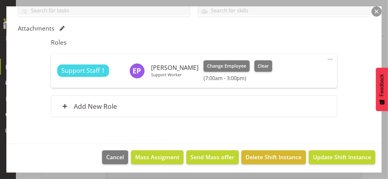
click at [327, 58] on span at bounding box center [331, 59] width 8 height 8
click at [292, 71] on link "Edit" at bounding box center [303, 72] width 61 height 11
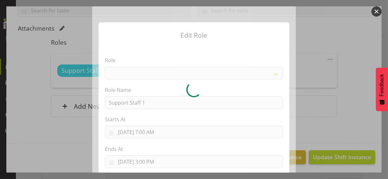
select select "1091"
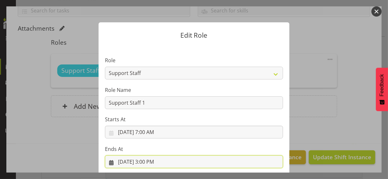
click at [150, 154] on input "[DATE] 3:00 PM" at bounding box center [194, 161] width 178 height 13
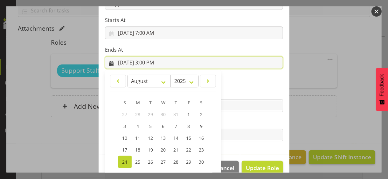
scroll to position [140, 0]
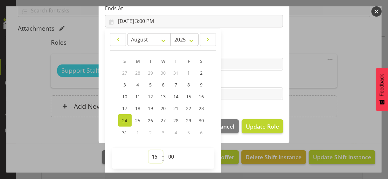
click at [151, 153] on select "00 01 02 03 04 05 06 07 08 09 10 11 12 13 14 15 16 17 18 19 20 21 22 23" at bounding box center [156, 156] width 14 height 13
select select "14"
click at [149, 150] on select "00 01 02 03 04 05 06 07 08 09 10 11 12 13 14 15 16 17 18 19 20 21 22 23" at bounding box center [156, 156] width 14 height 13
type input "[DATE] 2:00 PM"
drag, startPoint x: 233, startPoint y: 80, endPoint x: 236, endPoint y: 82, distance: 4.5
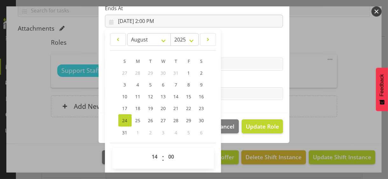
click at [233, 80] on label "Tasks" at bounding box center [194, 81] width 178 height 8
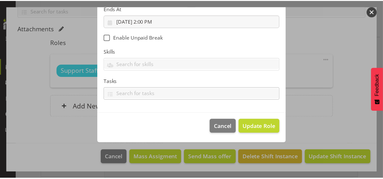
scroll to position [110, 0]
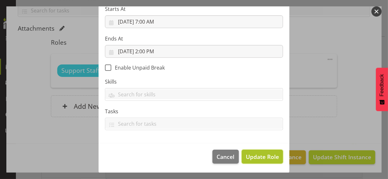
click at [253, 152] on span "Update Role" at bounding box center [262, 156] width 33 height 8
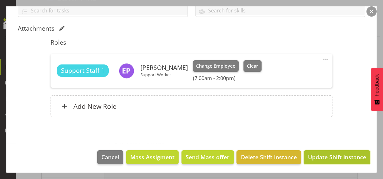
click at [326, 154] on span "Update Shift Instance" at bounding box center [337, 156] width 58 height 8
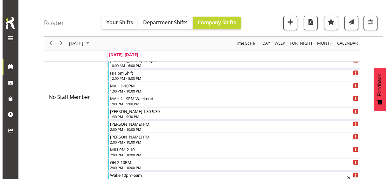
scroll to position [76, 0]
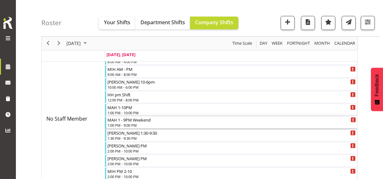
click at [123, 122] on div "1:00 PM - 9:00 PM" at bounding box center [232, 124] width 249 height 5
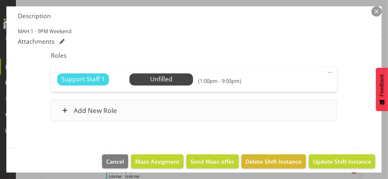
scroll to position [170, 0]
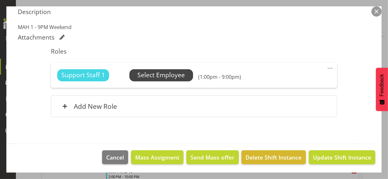
click at [155, 77] on span "Select Employee" at bounding box center [160, 74] width 47 height 9
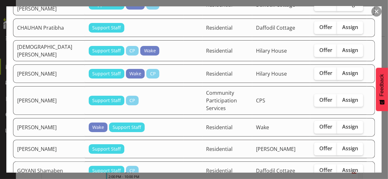
scroll to position [286, 0]
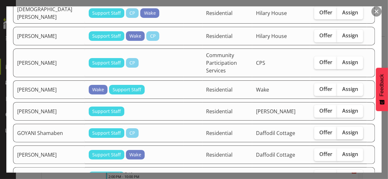
click at [339, 129] on span "Assign" at bounding box center [350, 132] width 16 height 6
click at [339, 130] on input "Assign" at bounding box center [339, 132] width 4 height 4
checkbox input "true"
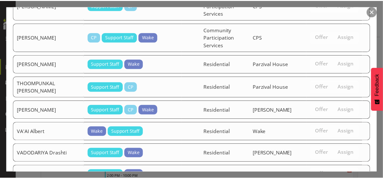
scroll to position [940, 0]
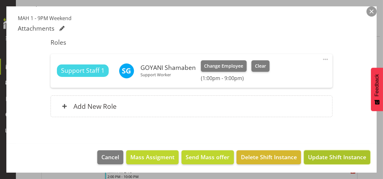
click at [329, 153] on span "Update Shift Instance" at bounding box center [337, 156] width 58 height 8
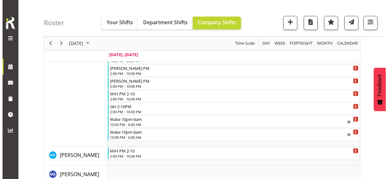
scroll to position [139, 0]
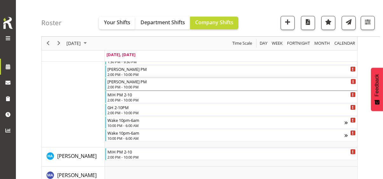
click at [124, 87] on div "2:00 PM - 10:00 PM" at bounding box center [232, 86] width 249 height 5
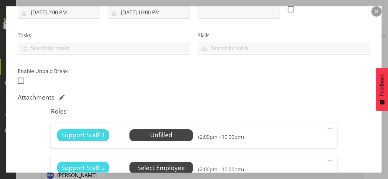
scroll to position [191, 0]
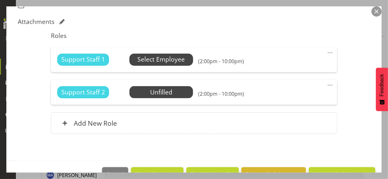
click at [148, 62] on span "Select Employee" at bounding box center [160, 59] width 47 height 9
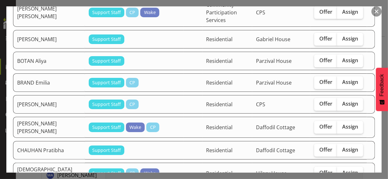
scroll to position [127, 0]
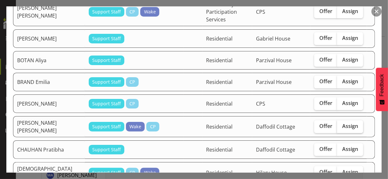
click at [339, 123] on span "Assign" at bounding box center [350, 126] width 16 height 6
click at [339, 124] on input "Assign" at bounding box center [339, 126] width 4 height 4
checkbox input "true"
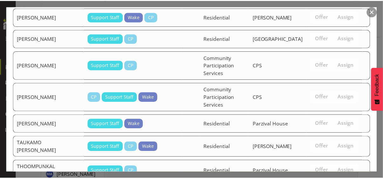
scroll to position [1082, 0]
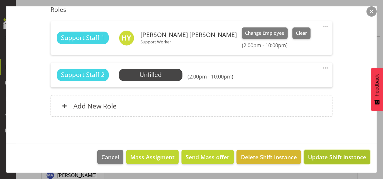
click at [327, 154] on span "Update Shift Instance" at bounding box center [337, 156] width 58 height 8
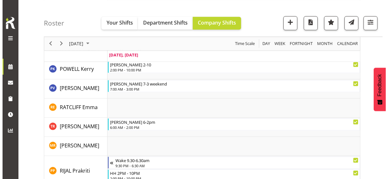
scroll to position [1227, 0]
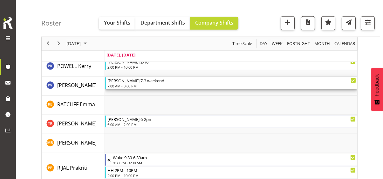
click at [128, 85] on div "7:00 AM - 3:00 PM" at bounding box center [232, 85] width 249 height 5
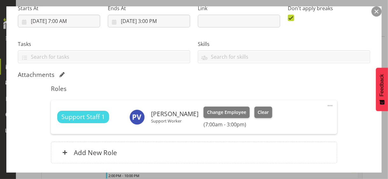
scroll to position [127, 0]
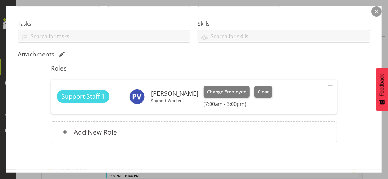
click at [327, 83] on span at bounding box center [331, 85] width 8 height 8
click at [285, 97] on link "Edit" at bounding box center [303, 98] width 61 height 11
select select "7"
select select "2025"
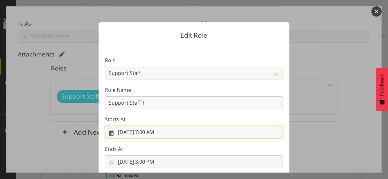
click at [150, 131] on input "[DATE] 7:00 AM" at bounding box center [194, 131] width 178 height 13
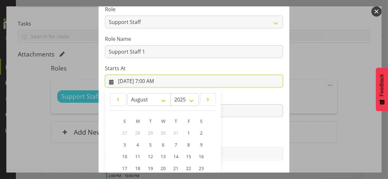
scroll to position [110, 0]
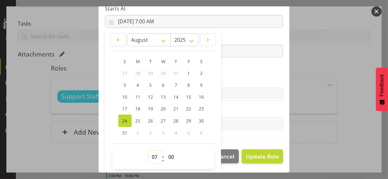
drag, startPoint x: 151, startPoint y: 156, endPoint x: 151, endPoint y: 151, distance: 4.8
click at [151, 154] on select "00 01 02 03 04 05 06 07 08 09 10 11 12 13 14 15 16 17 18 19 20 21 22 23" at bounding box center [156, 156] width 14 height 13
click at [149, 150] on select "00 01 02 03 04 05 06 07 08 09 10 11 12 13 14 15 16 17 18 19 20 21 22 23" at bounding box center [156, 156] width 14 height 13
click at [235, 81] on label "Skills" at bounding box center [194, 81] width 178 height 8
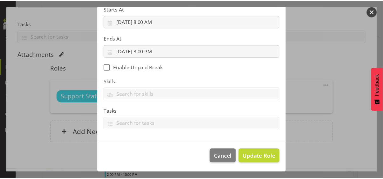
scroll to position [110, 0]
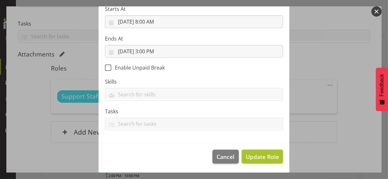
click at [261, 154] on span "Update Role" at bounding box center [262, 156] width 33 height 8
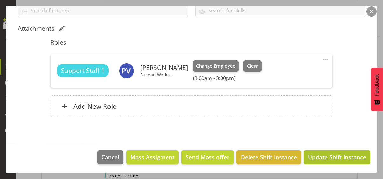
click at [329, 154] on span "Update Shift Instance" at bounding box center [337, 156] width 58 height 8
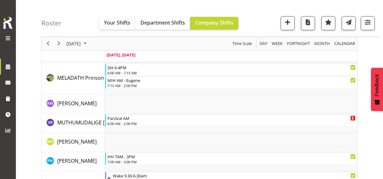
scroll to position [1227, 0]
